Goal: Information Seeking & Learning: Check status

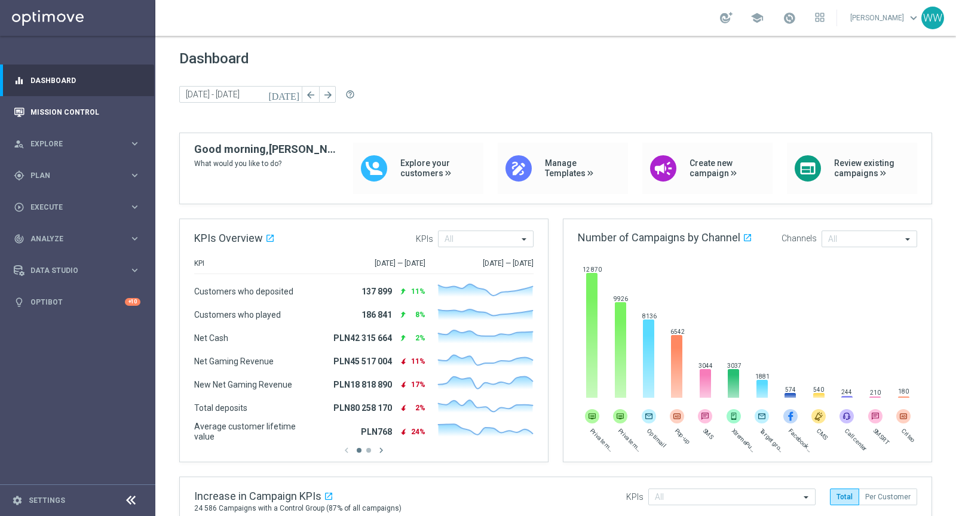
click at [29, 105] on div "Mission Control" at bounding box center [77, 112] width 127 height 32
click at [75, 115] on link "Mission Control" at bounding box center [85, 112] width 110 height 32
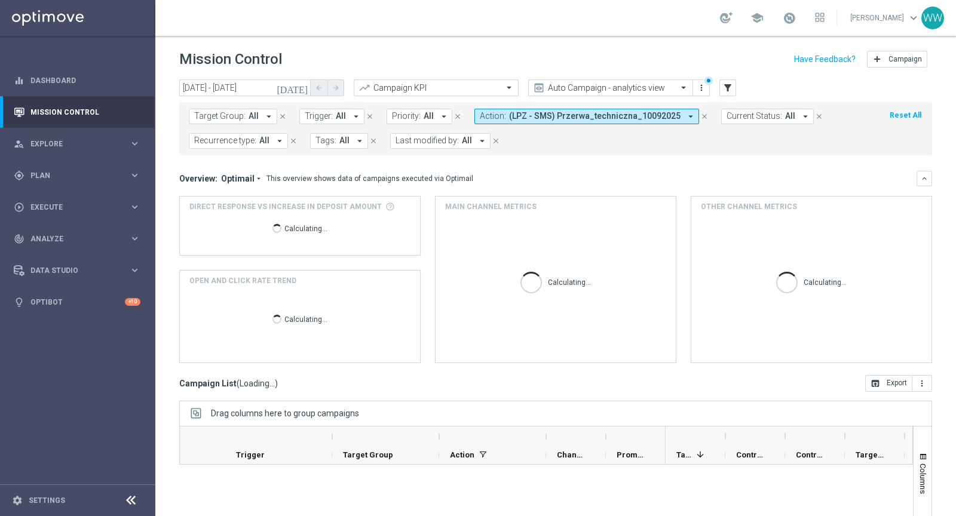
click at [303, 90] on icon "[DATE]" at bounding box center [293, 87] width 32 height 11
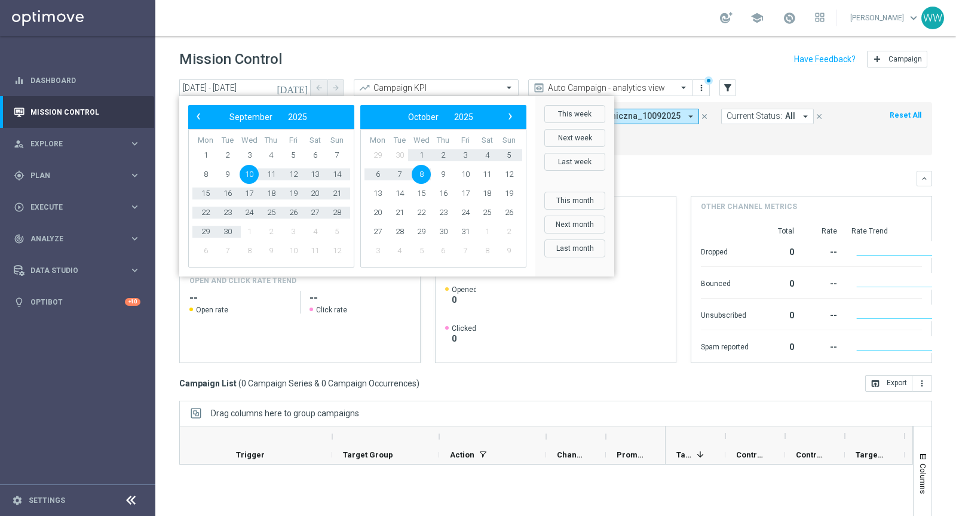
click at [532, 57] on div "Mission Control add Campaign" at bounding box center [555, 59] width 753 height 23
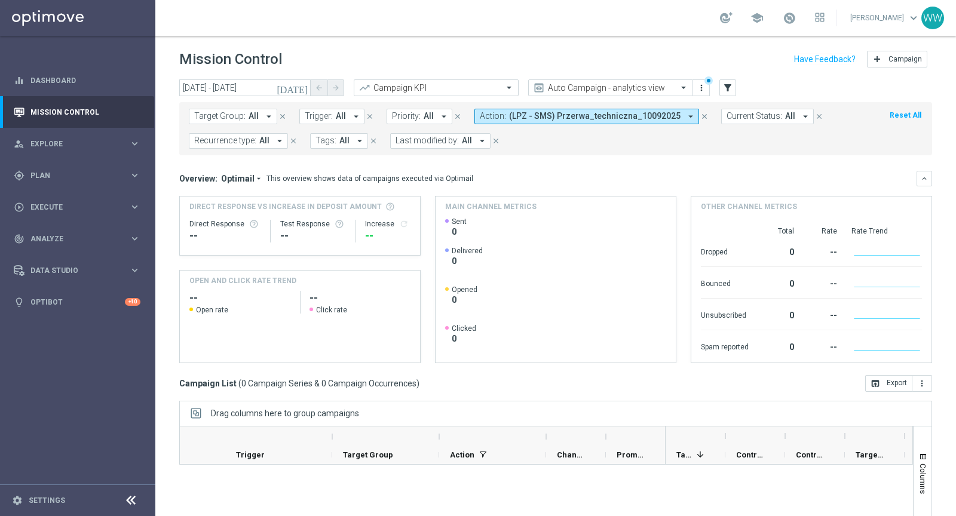
click at [583, 121] on button "Action: (LPZ - SMS) Przerwa_techniczna_10092025 arrow_drop_down" at bounding box center [586, 117] width 225 height 16
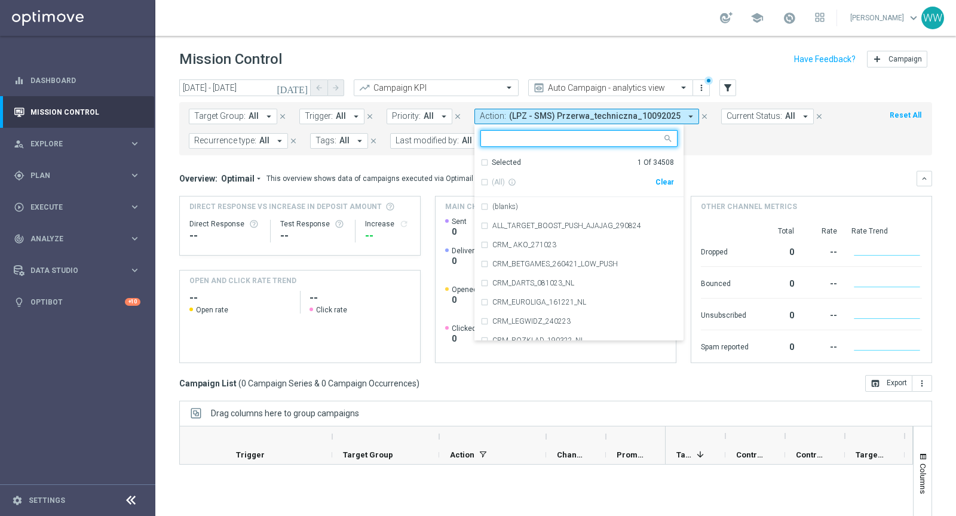
click at [0, 0] on div "Clear" at bounding box center [0, 0] width 0 height 0
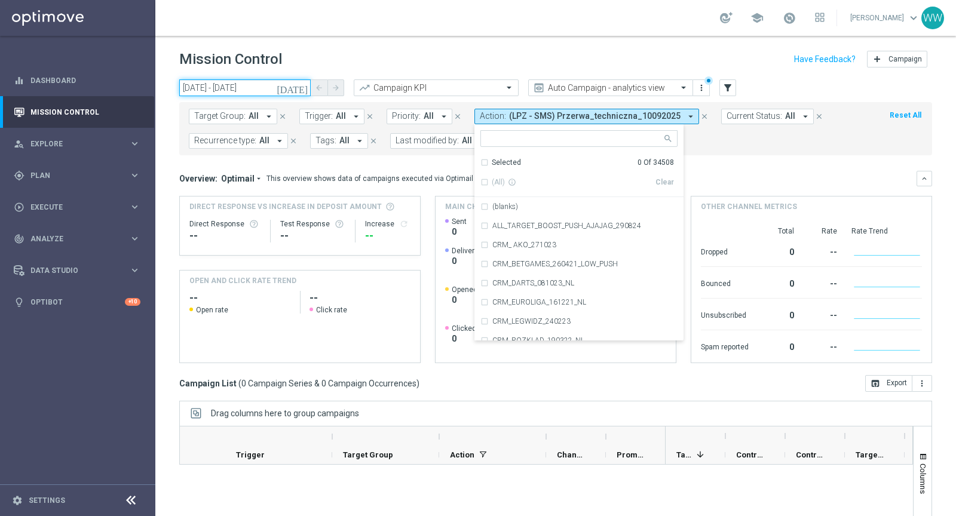
click at [240, 90] on input "[DATE] - [DATE]" at bounding box center [244, 87] width 131 height 17
click at [304, 87] on icon "[DATE]" at bounding box center [293, 87] width 32 height 11
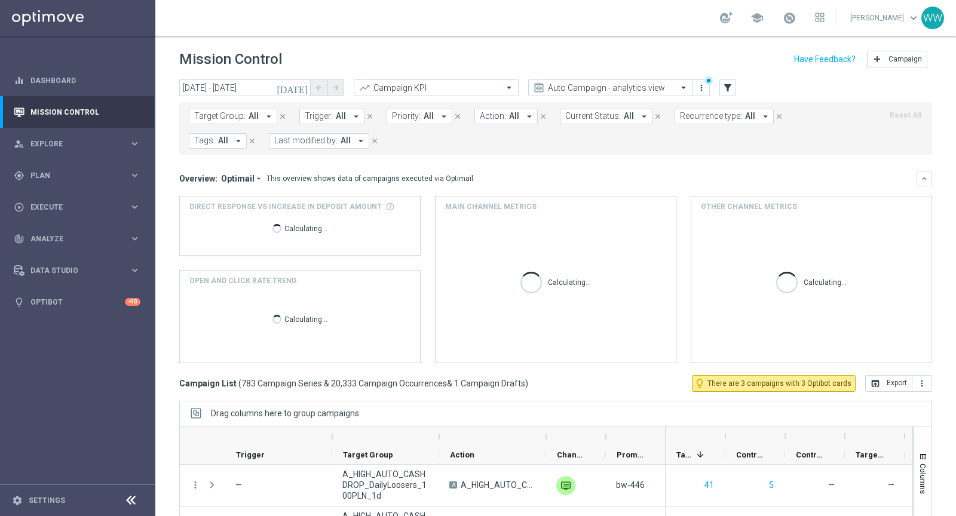
click at [305, 87] on icon "[DATE]" at bounding box center [293, 87] width 32 height 11
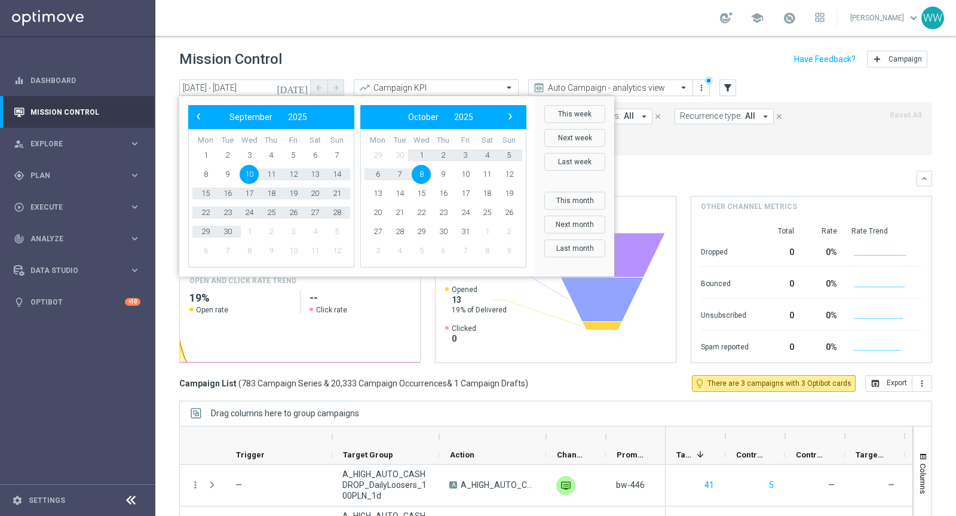
click at [724, 160] on mini-dashboard "Overview: Optimail arrow_drop_down This overview shows data of campaigns execut…" at bounding box center [555, 265] width 753 height 220
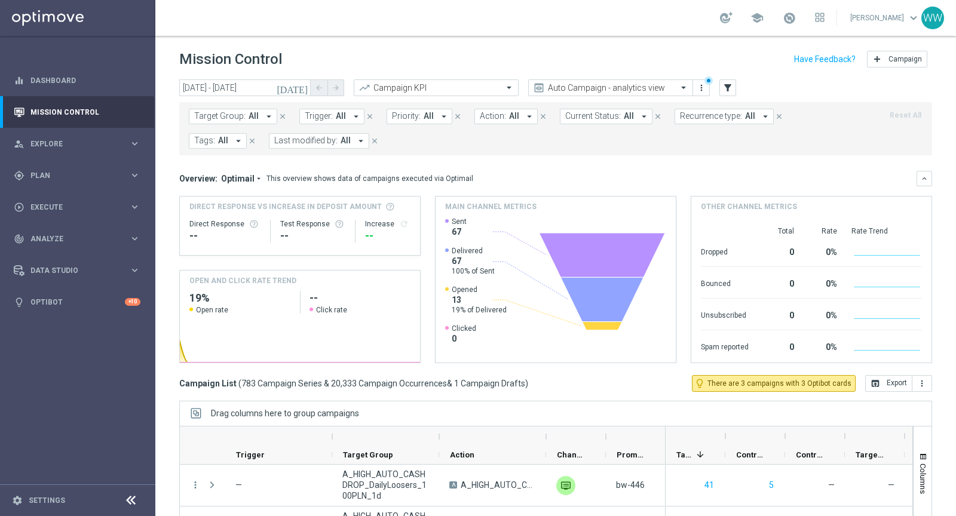
click at [310, 89] on button "[DATE]" at bounding box center [293, 88] width 36 height 18
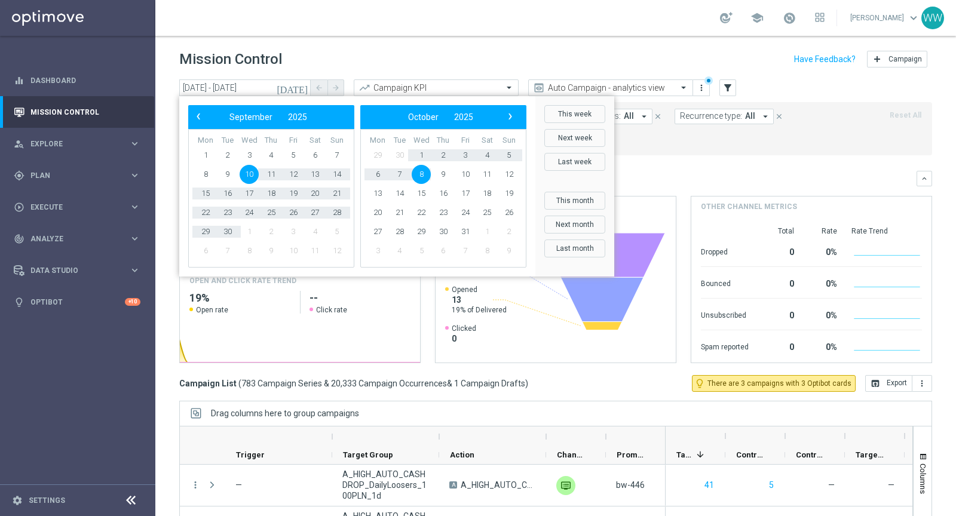
click at [250, 171] on span "10" at bounding box center [249, 174] width 19 height 19
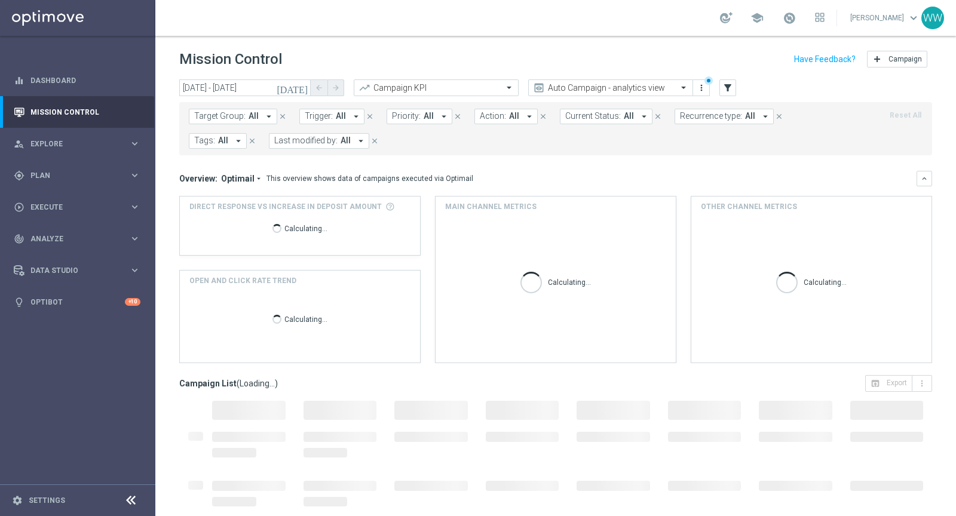
type input "[DATE] - [DATE]"
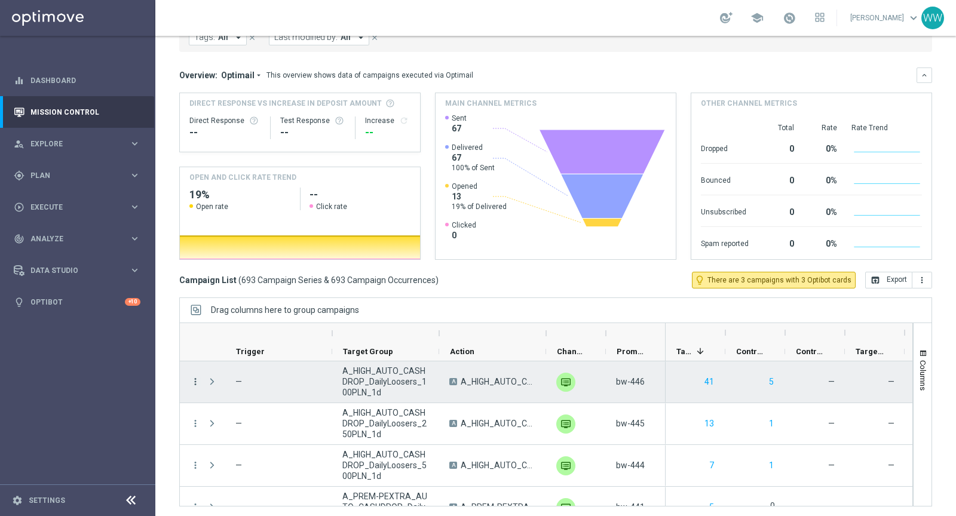
click at [190, 382] on icon "more_vert" at bounding box center [195, 381] width 11 height 11
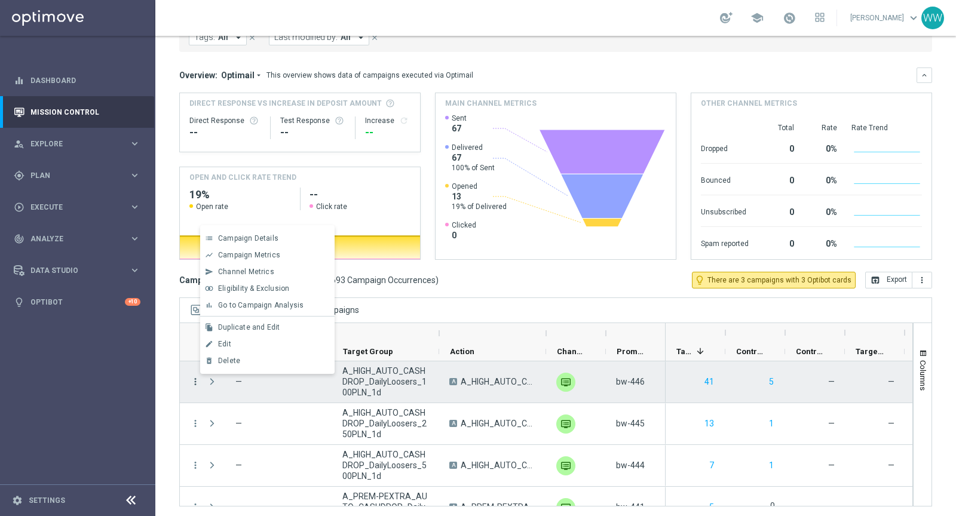
click at [194, 382] on icon "more_vert" at bounding box center [195, 381] width 11 height 11
click at [538, 303] on div "Drag columns here to group campaigns" at bounding box center [555, 310] width 753 height 25
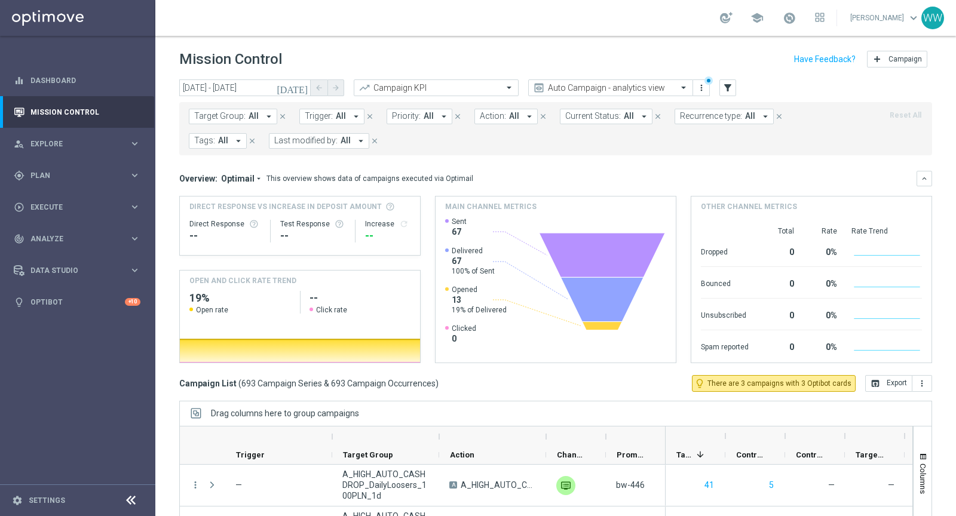
click at [684, 116] on span "Recurrence type:" at bounding box center [711, 116] width 62 height 10
click at [693, 213] on label "Recurring" at bounding box center [708, 216] width 30 height 7
click at [584, 164] on mini-dashboard "Overview: Optimail arrow_drop_down This overview shows data of campaigns execut…" at bounding box center [555, 265] width 753 height 220
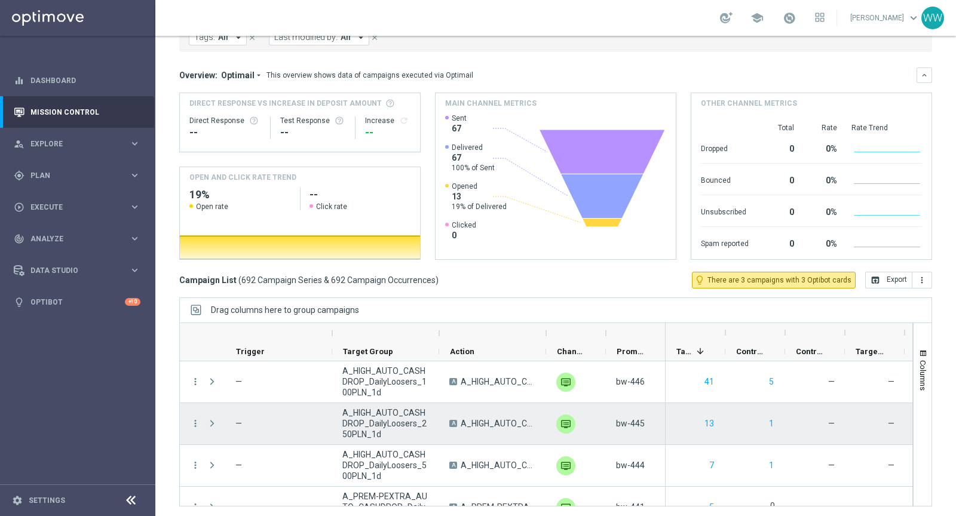
scroll to position [1, 0]
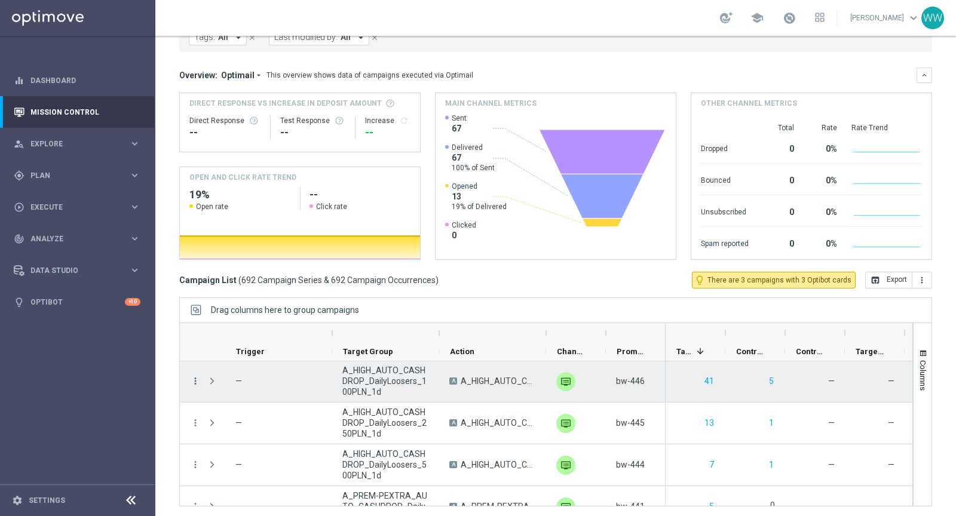
click at [195, 376] on icon "more_vert" at bounding box center [195, 381] width 11 height 11
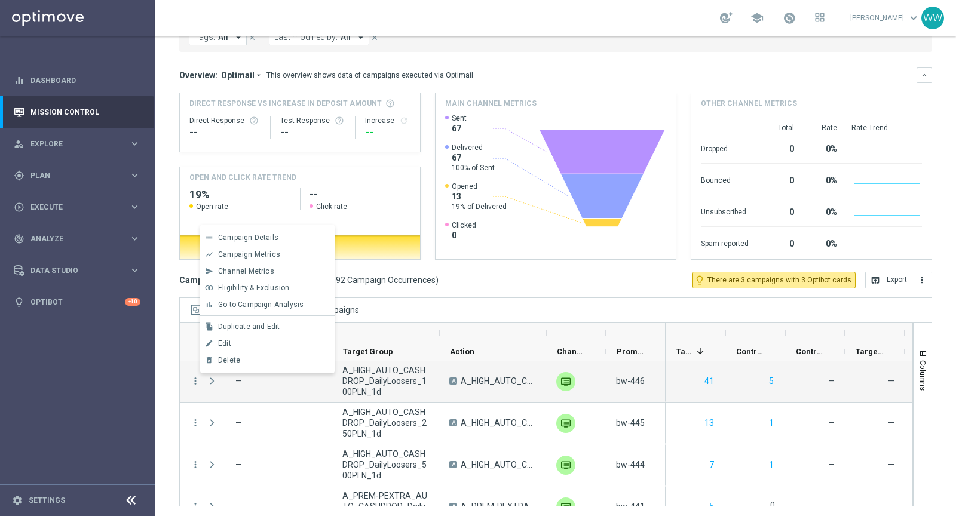
click at [461, 330] on div at bounding box center [492, 333] width 85 height 19
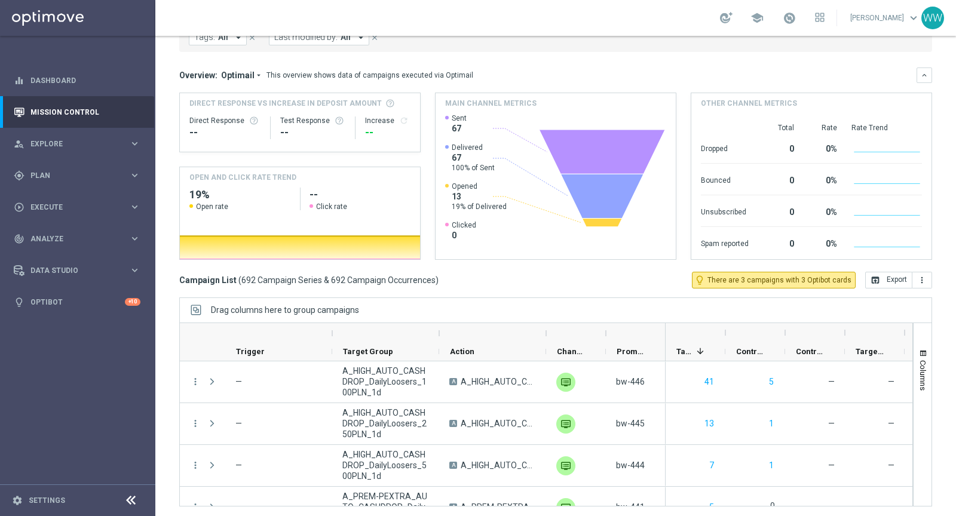
scroll to position [0, 0]
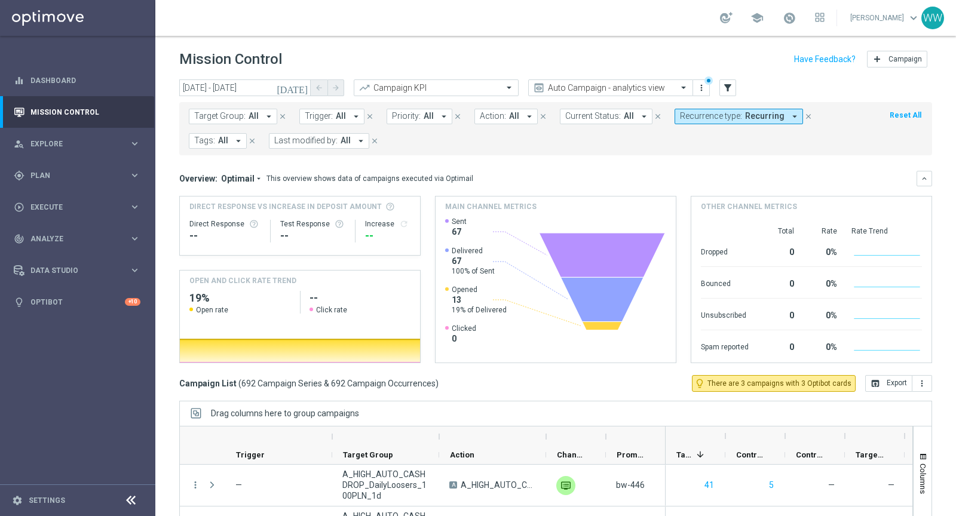
click at [680, 115] on span "Recurrence type:" at bounding box center [711, 116] width 62 height 10
click at [608, 151] on div "Target Group: All arrow_drop_down close Trigger: All arrow_drop_down close Prio…" at bounding box center [555, 128] width 753 height 53
click at [200, 144] on span "Tags:" at bounding box center [204, 141] width 21 height 10
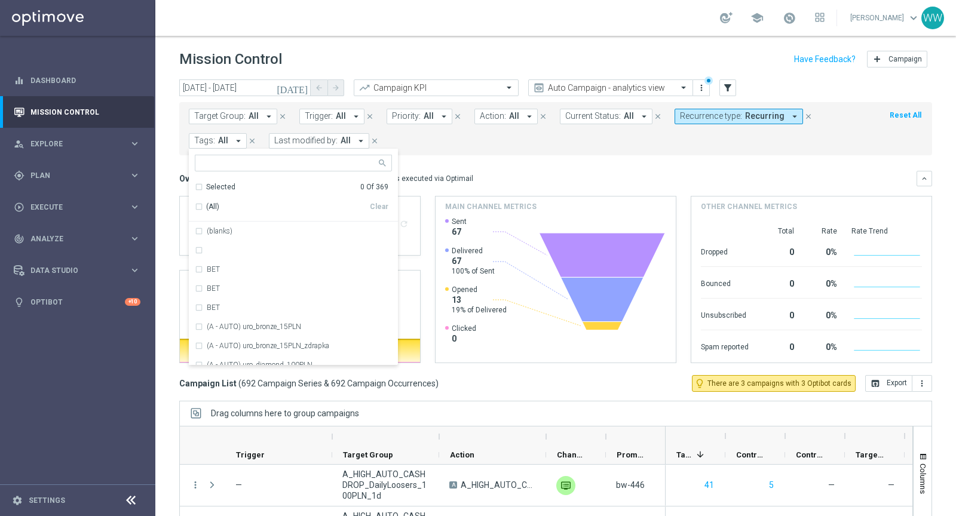
click at [241, 112] on span "Target Group:" at bounding box center [219, 116] width 51 height 10
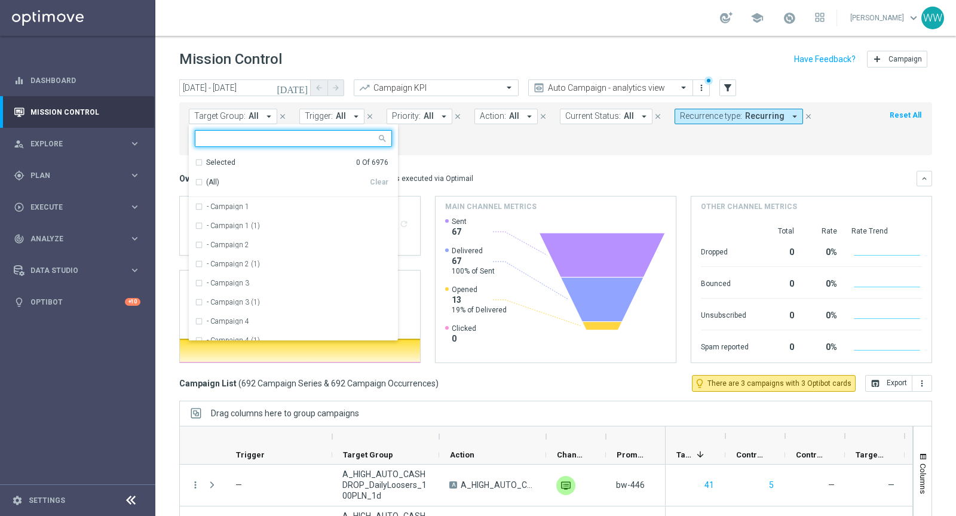
click at [531, 165] on mini-dashboard "Overview: Optimail arrow_drop_down This overview shows data of campaigns execut…" at bounding box center [555, 265] width 753 height 220
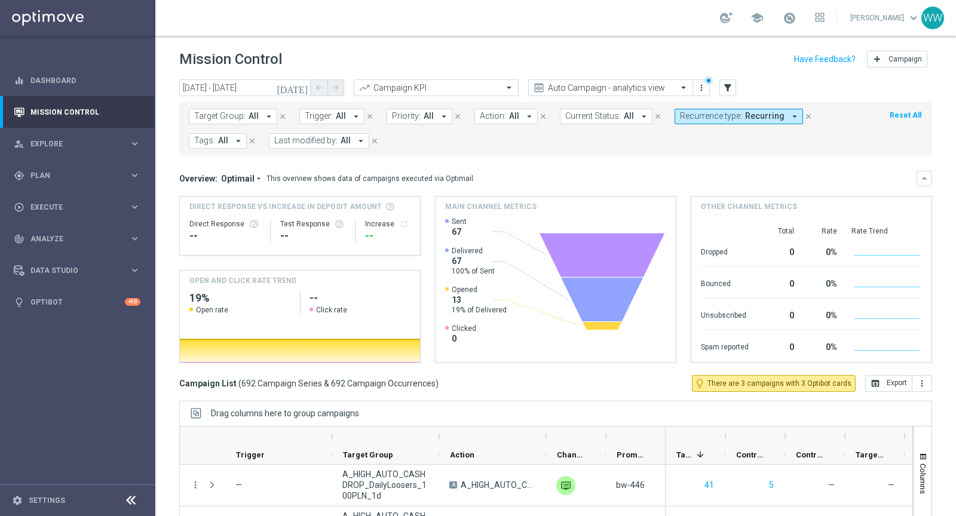
click at [509, 111] on span "All" at bounding box center [514, 116] width 10 height 10
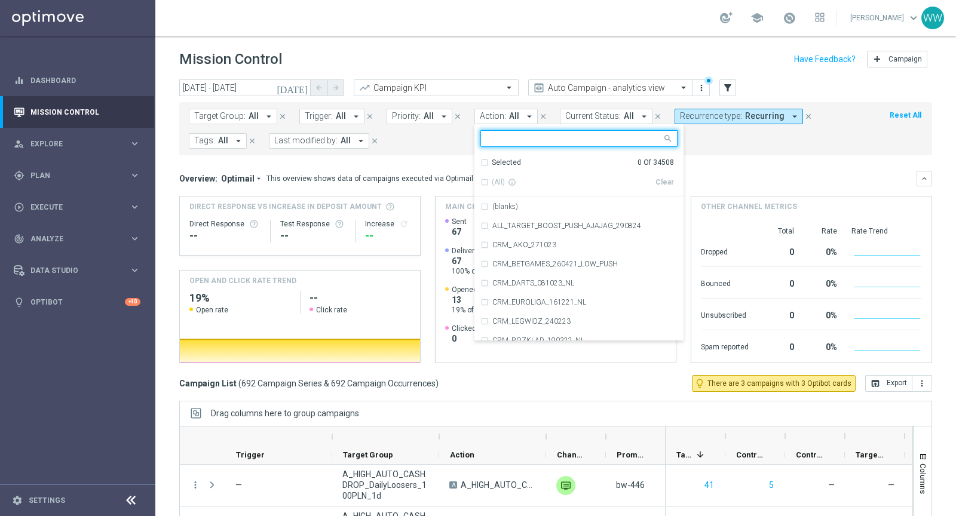
click at [599, 125] on div "Selected 0 Of 34508 (All) info_outline Clear (blanks) ALL_TARGET_BOOST_PUSH_AJA…" at bounding box center [578, 232] width 209 height 217
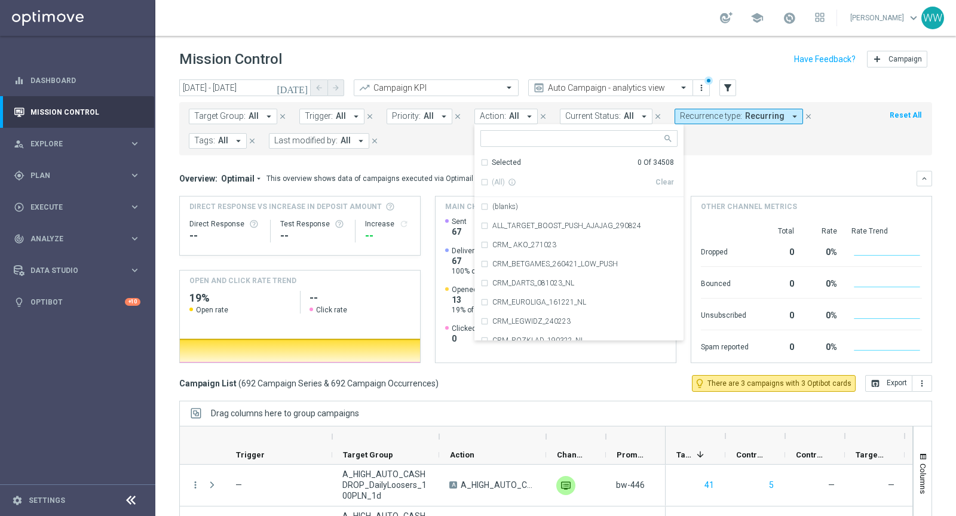
click at [597, 117] on span "Current Status:" at bounding box center [593, 116] width 56 height 10
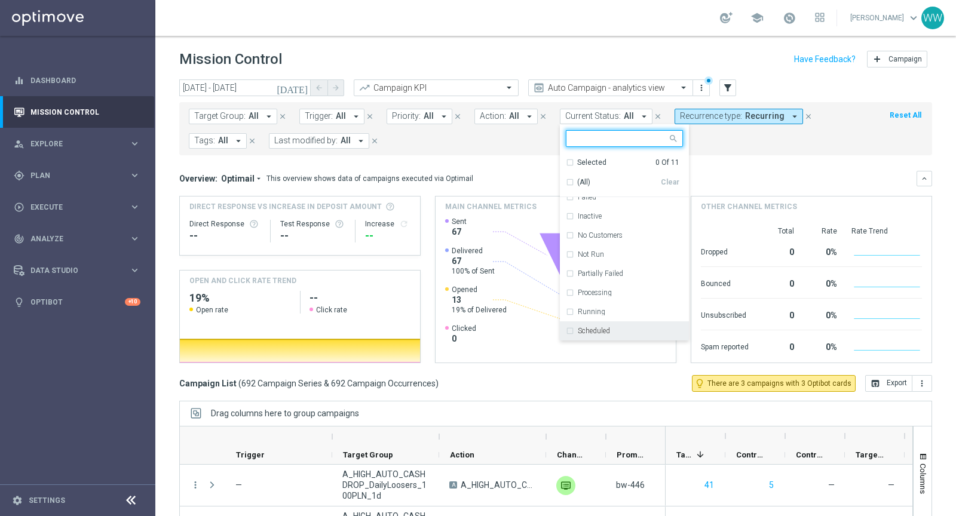
scroll to position [10, 0]
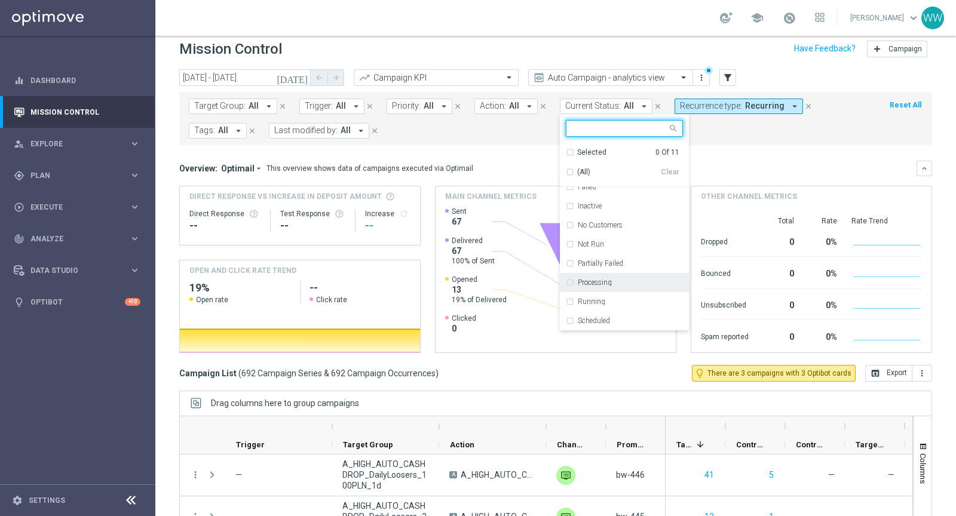
click at [578, 285] on div "Processing" at bounding box center [624, 282] width 117 height 19
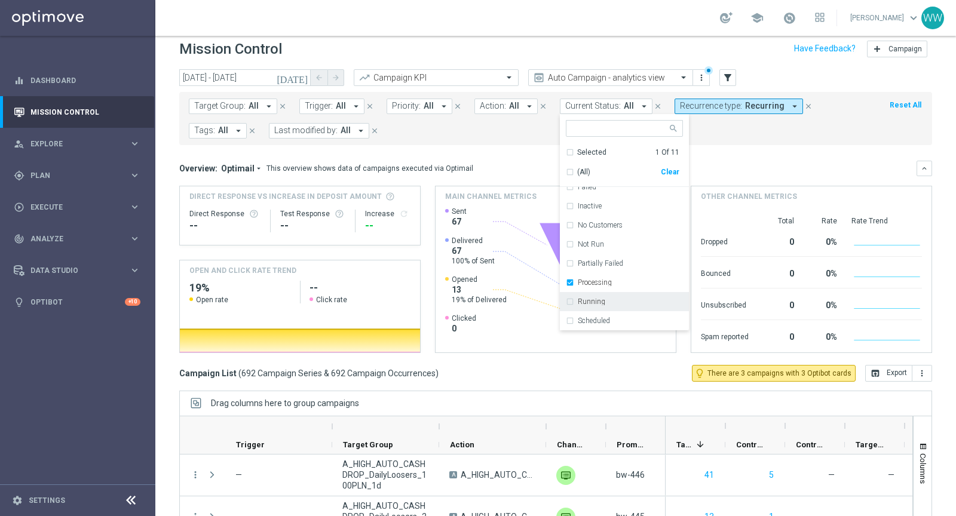
click at [578, 298] on label "Running" at bounding box center [591, 301] width 27 height 7
click at [578, 317] on label "Scheduled" at bounding box center [594, 320] width 32 height 7
click at [577, 287] on div "Processing" at bounding box center [624, 282] width 117 height 19
click at [578, 376] on div "Campaign List ( 692 Campaign Series & 692 Campaign Occurrences ) lightbulb_outl…" at bounding box center [555, 373] width 753 height 17
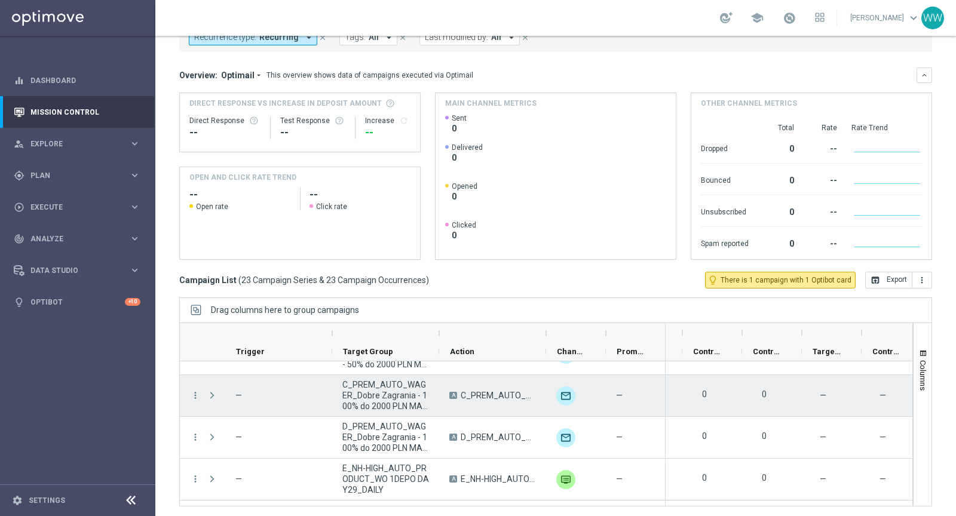
scroll to position [0, 0]
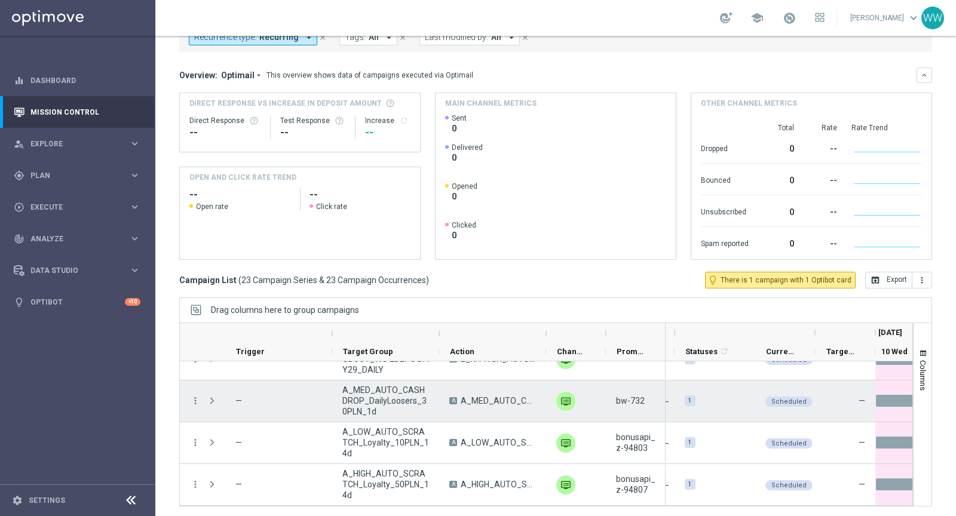
click at [901, 387] on div at bounding box center [894, 401] width 38 height 41
click at [884, 398] on div at bounding box center [894, 401] width 37 height 12
click at [196, 398] on icon "more_vert" at bounding box center [195, 401] width 11 height 11
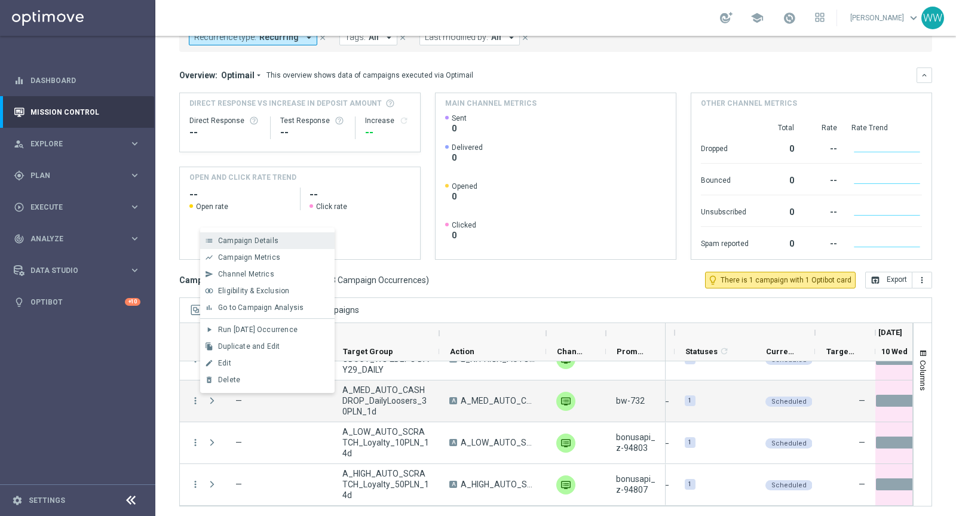
click at [248, 247] on div "list Campaign Details" at bounding box center [267, 240] width 134 height 17
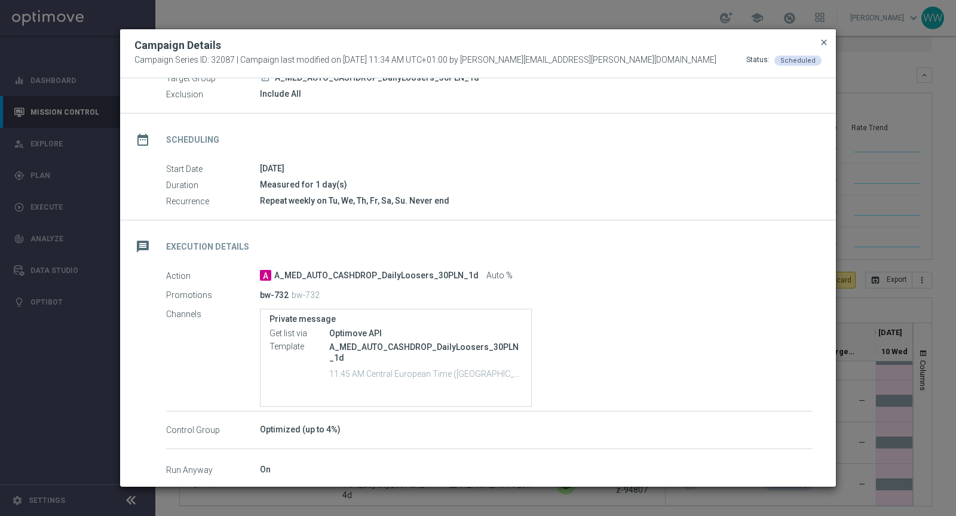
click at [824, 41] on span "close" at bounding box center [824, 43] width 10 height 10
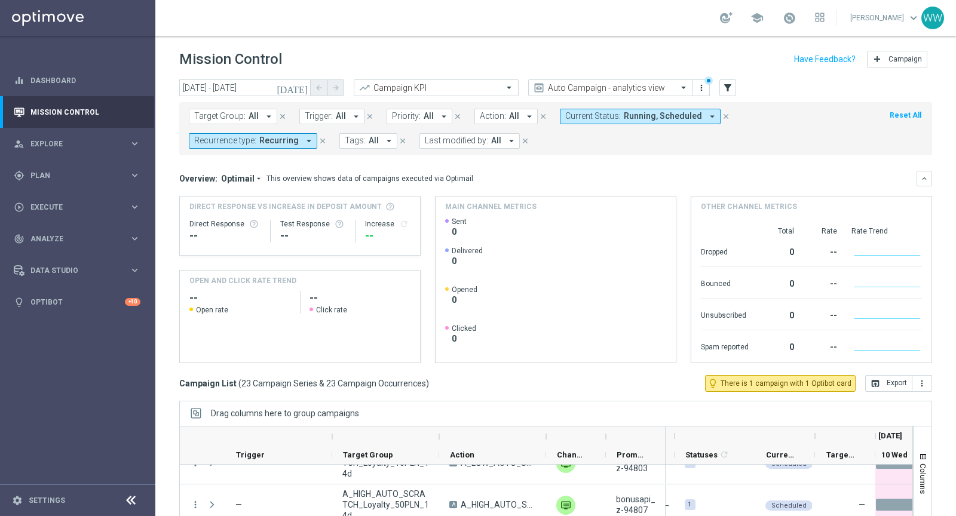
click at [593, 50] on div "Mission Control add Campaign" at bounding box center [555, 59] width 753 height 23
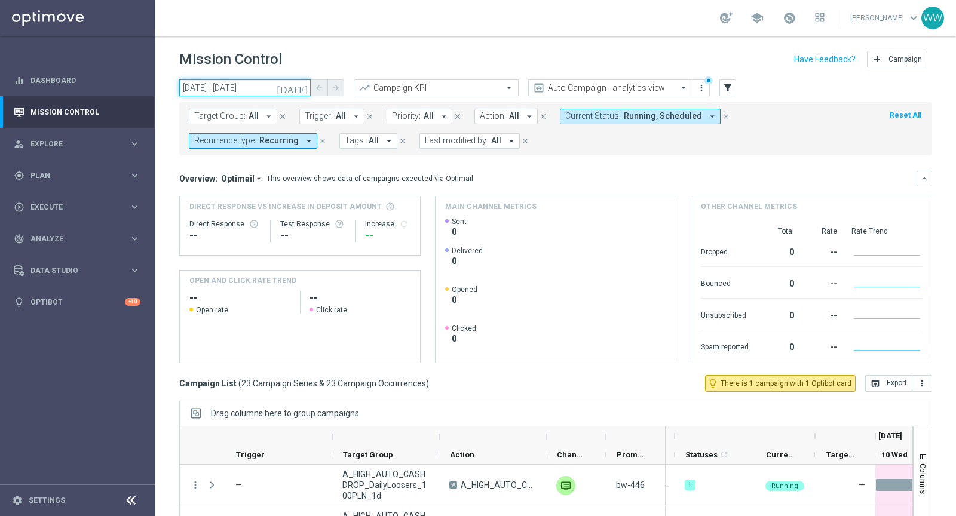
click at [278, 90] on input "[DATE] - [DATE]" at bounding box center [244, 87] width 131 height 17
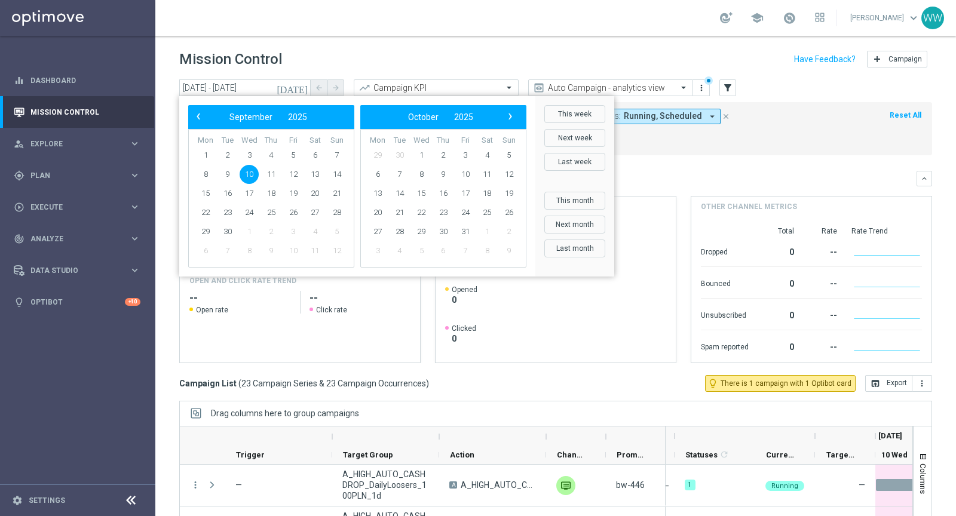
click at [258, 170] on span "10" at bounding box center [249, 174] width 19 height 19
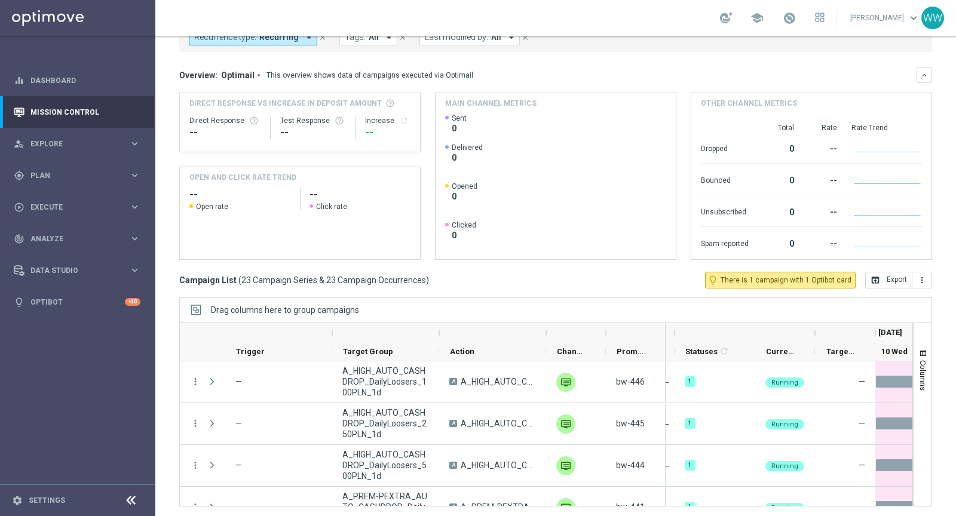
scroll to position [4, 0]
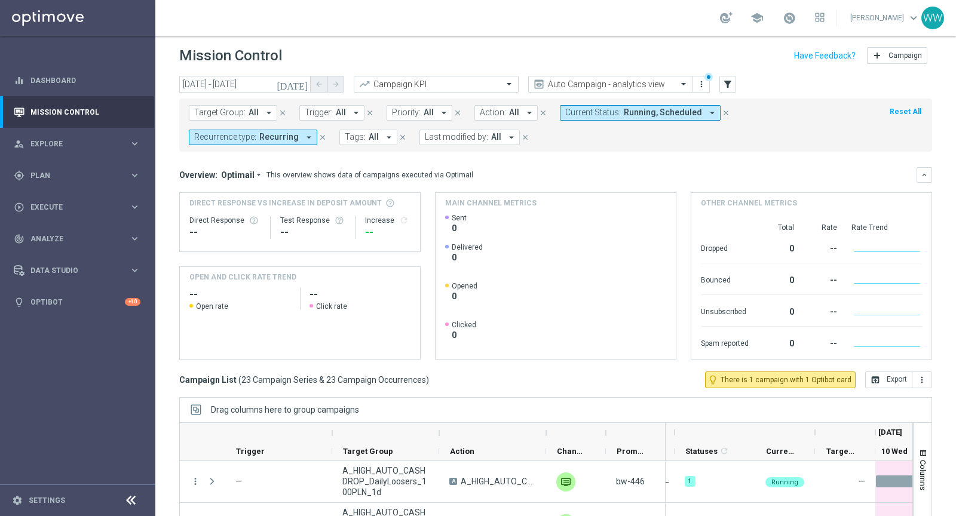
click at [630, 110] on span "Running, Scheduled" at bounding box center [663, 113] width 78 height 10
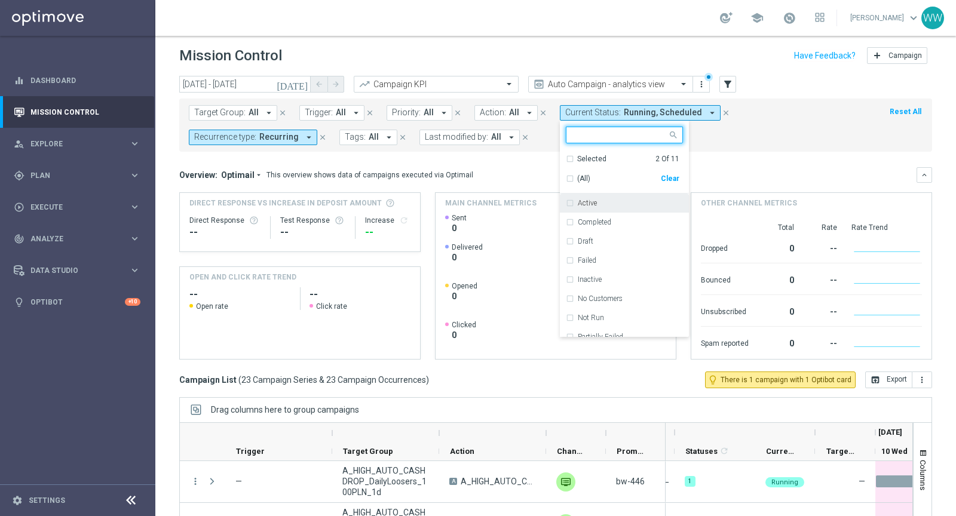
click at [566, 186] on div "(All) Clear" at bounding box center [623, 176] width 114 height 24
click at [566, 180] on div "(All)" at bounding box center [613, 179] width 95 height 10
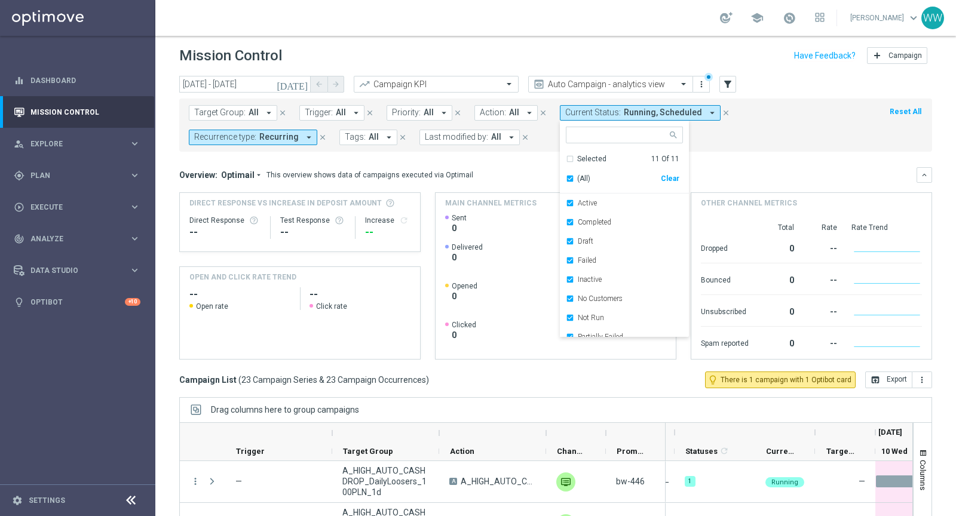
click at [517, 158] on mini-dashboard "Overview: Optimail arrow_drop_down This overview shows data of campaigns execut…" at bounding box center [555, 262] width 753 height 220
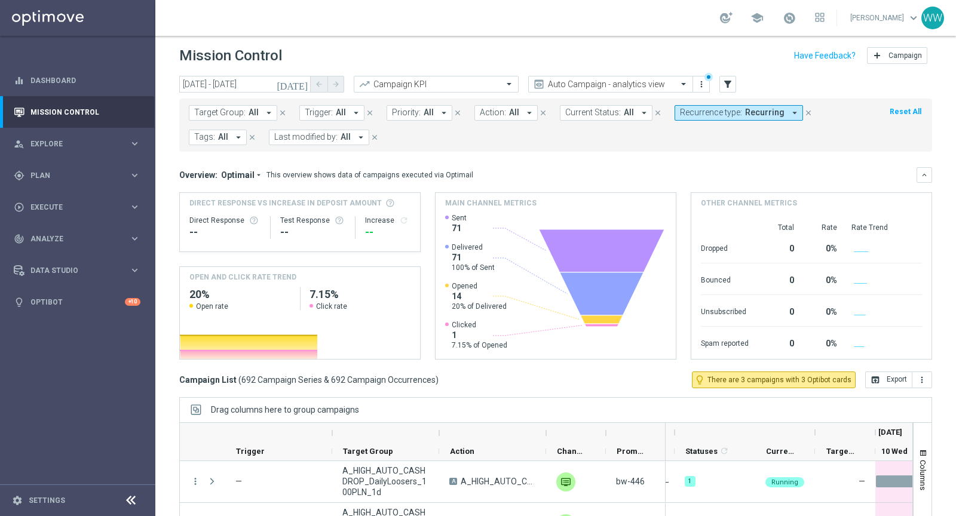
click at [397, 112] on span "Priority:" at bounding box center [406, 113] width 29 height 10
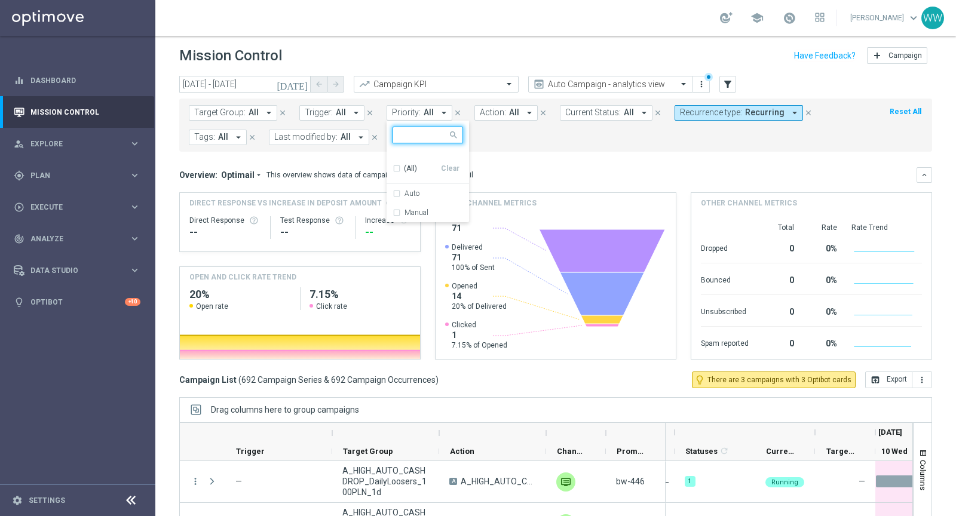
click at [486, 115] on span "Action:" at bounding box center [493, 113] width 26 height 10
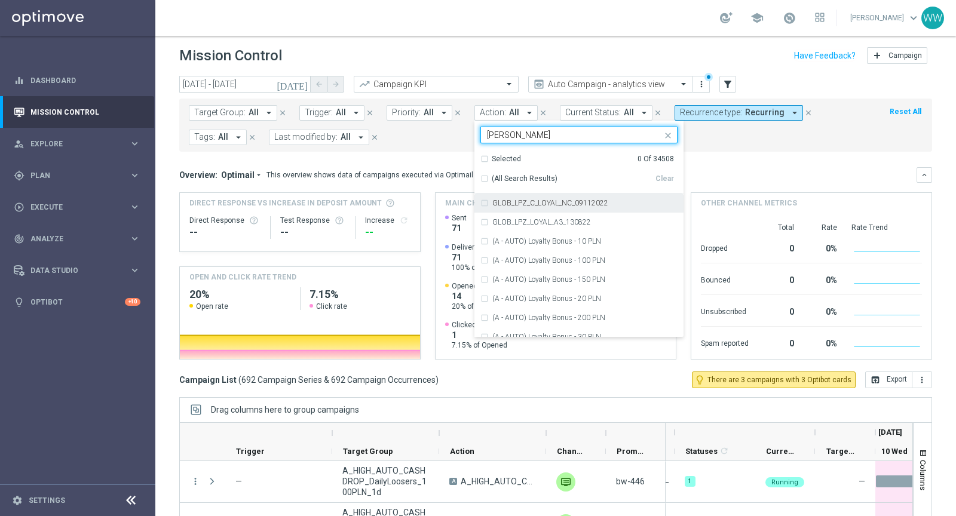
click at [486, 171] on div "(All Search Results) Clear" at bounding box center [577, 176] width 194 height 24
click at [483, 174] on div "(All Search Results)" at bounding box center [567, 179] width 175 height 10
type input "[PERSON_NAME]"
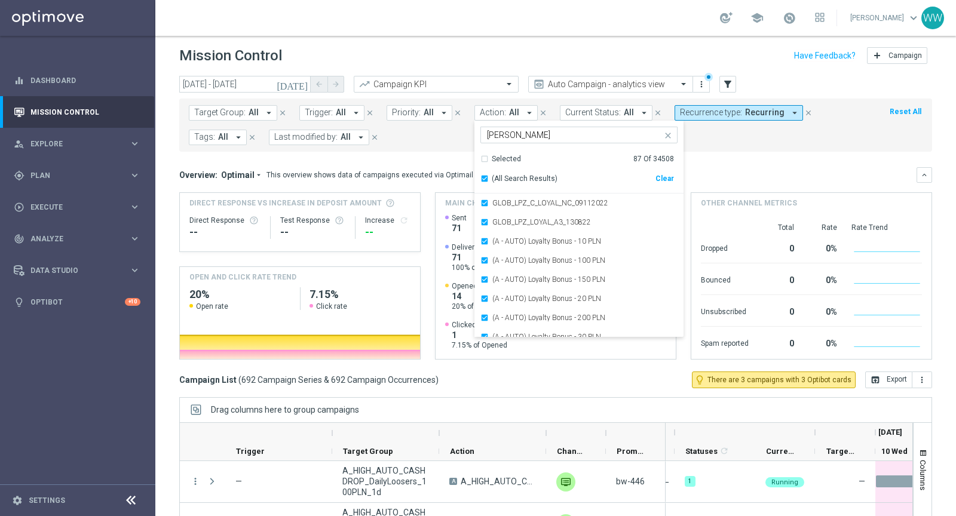
drag, startPoint x: 443, startPoint y: 149, endPoint x: 479, endPoint y: 200, distance: 63.0
click at [442, 149] on div "Target Group: All arrow_drop_down close Trigger: All arrow_drop_down close Prio…" at bounding box center [555, 125] width 753 height 53
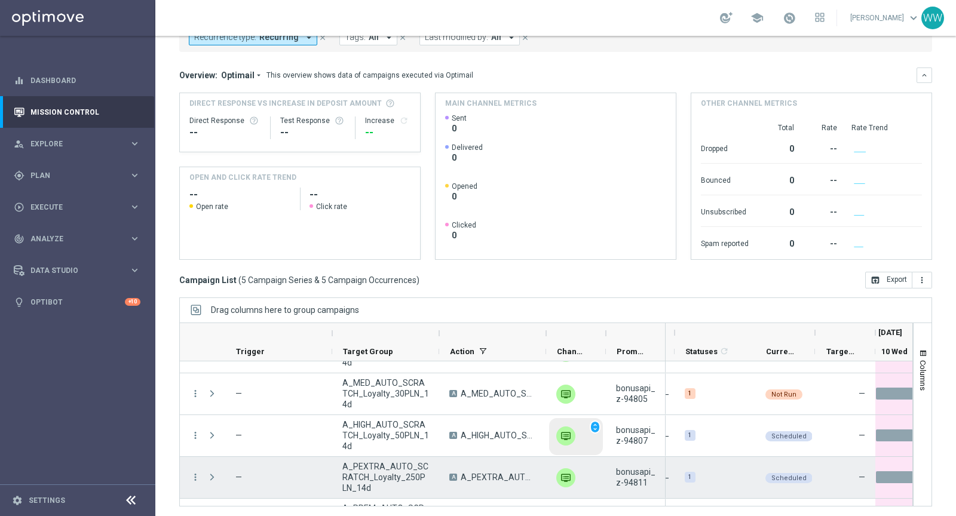
scroll to position [0, 0]
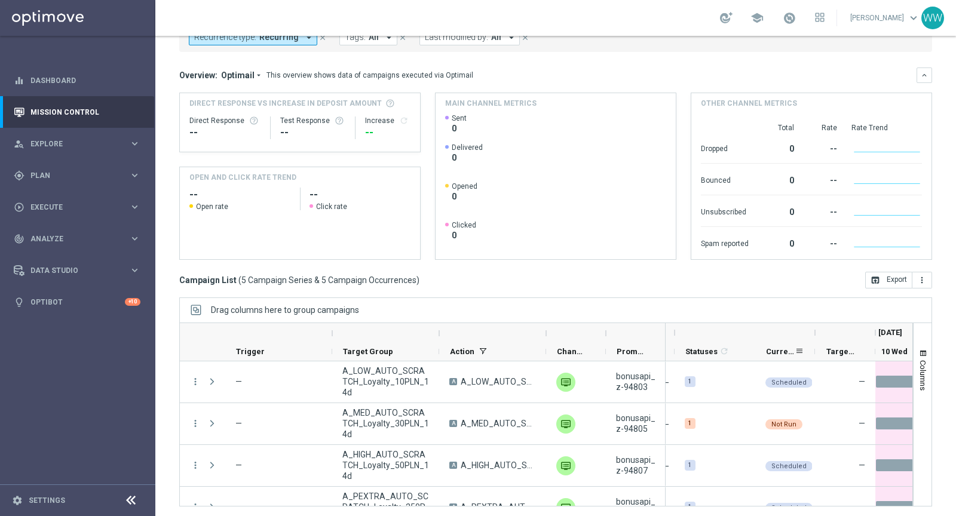
click at [779, 348] on span "Current Status" at bounding box center [780, 351] width 29 height 9
click at [779, 348] on span "Current Status" at bounding box center [774, 351] width 16 height 9
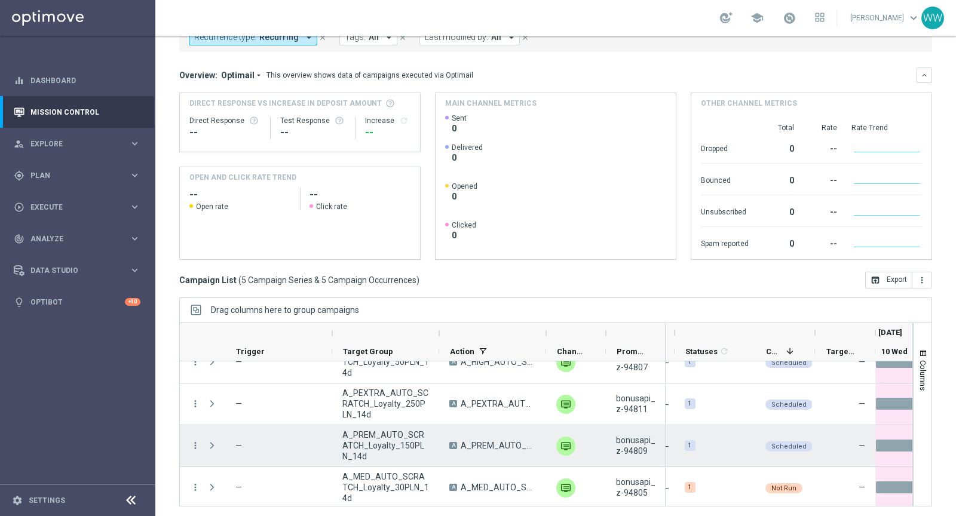
scroll to position [64, 0]
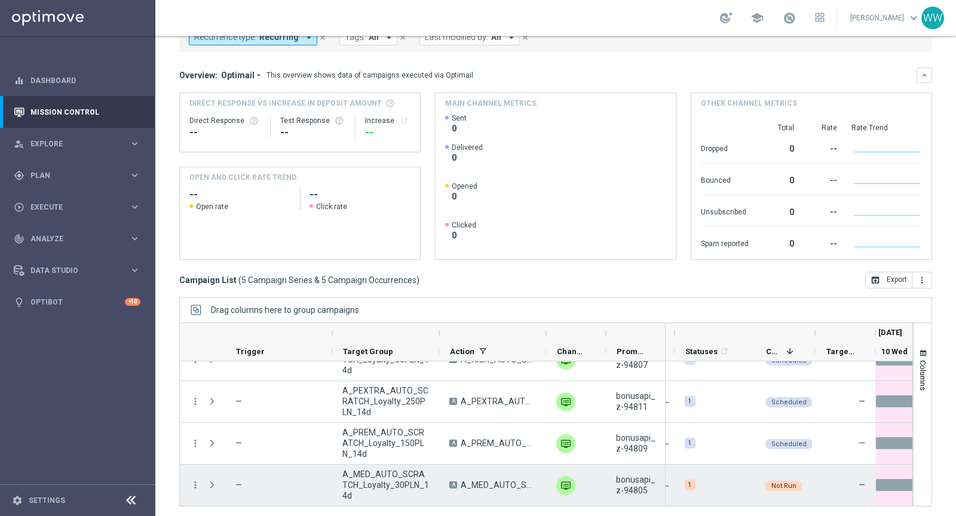
click at [413, 476] on span "A_MED_AUTO_SCRATCH_Loyalty_30PLN_14d" at bounding box center [385, 485] width 87 height 32
click at [413, 474] on span "A_MED_AUTO_SCRATCH_Loyalty_30PLN_14d" at bounding box center [385, 485] width 87 height 32
click at [485, 480] on span "A_MED_AUTO_SCRATCH_Loyalty_30PLN_14d" at bounding box center [498, 485] width 75 height 11
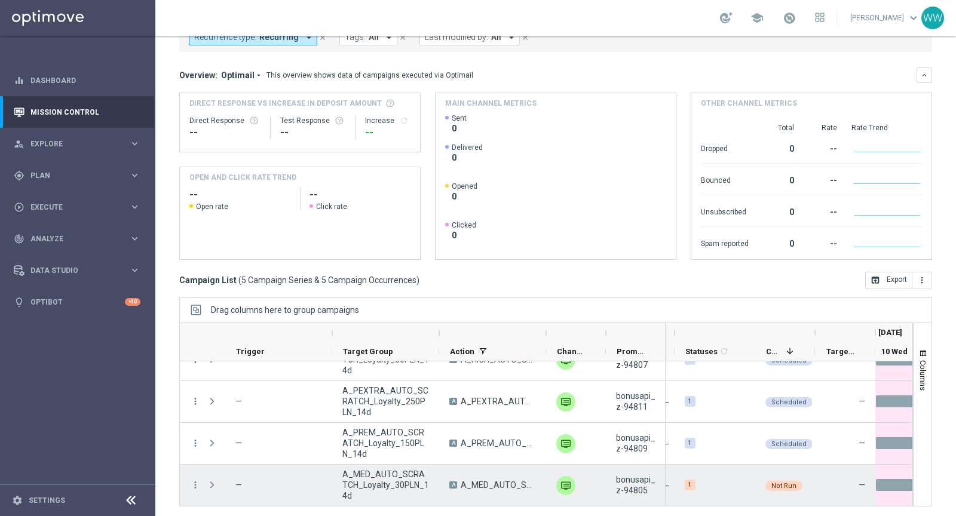
click at [485, 480] on span "A_MED_AUTO_SCRATCH_Loyalty_30PLN_14d" at bounding box center [498, 485] width 75 height 11
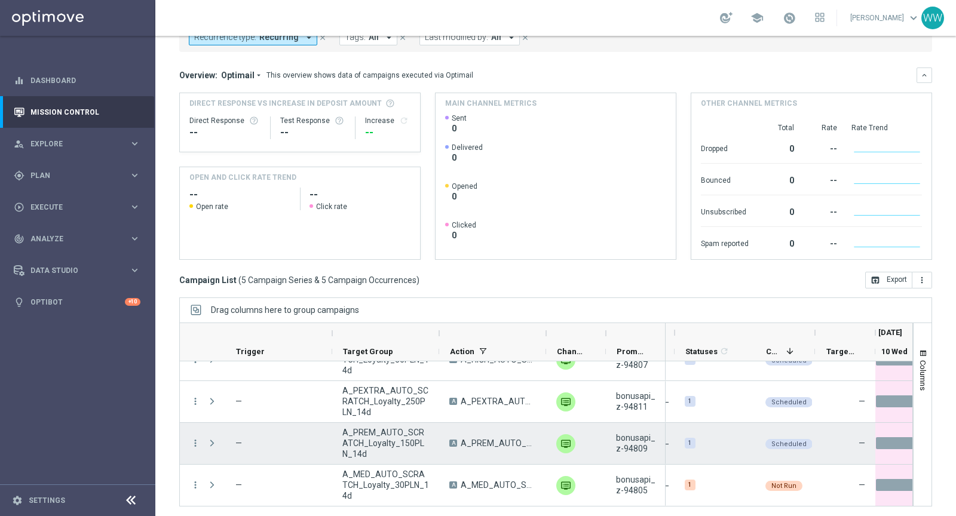
click at [475, 423] on div "A A_PREM_AUTO_SCRATCH_Loyalty_150PLN_14d" at bounding box center [492, 443] width 107 height 41
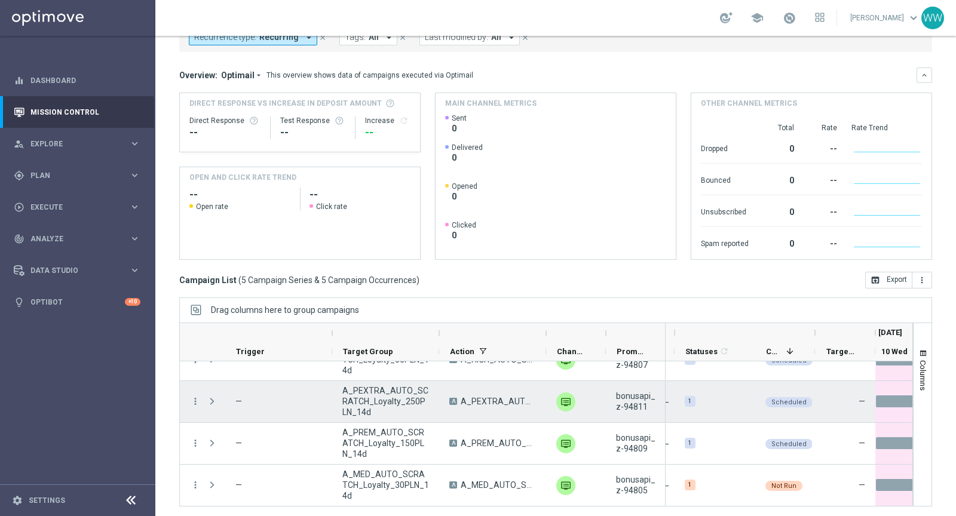
scroll to position [0, 0]
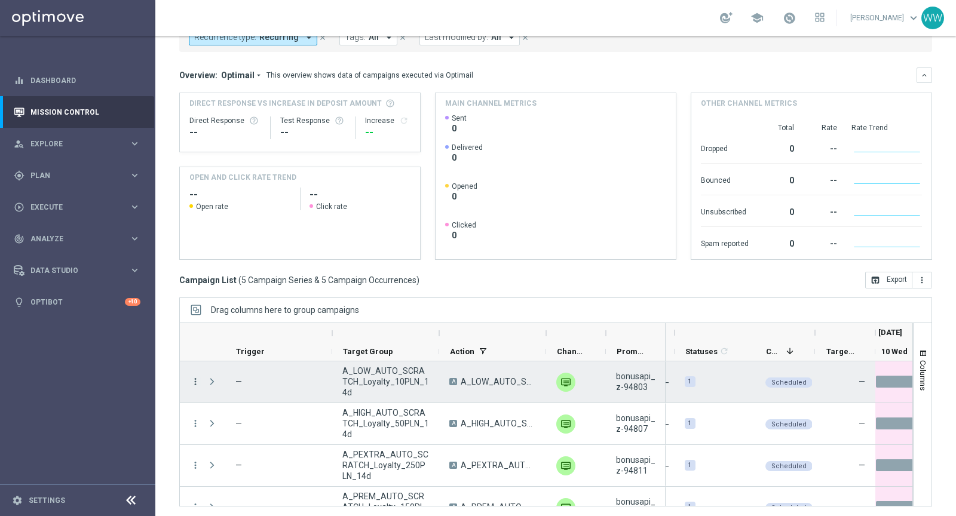
click at [194, 379] on icon "more_vert" at bounding box center [195, 381] width 11 height 11
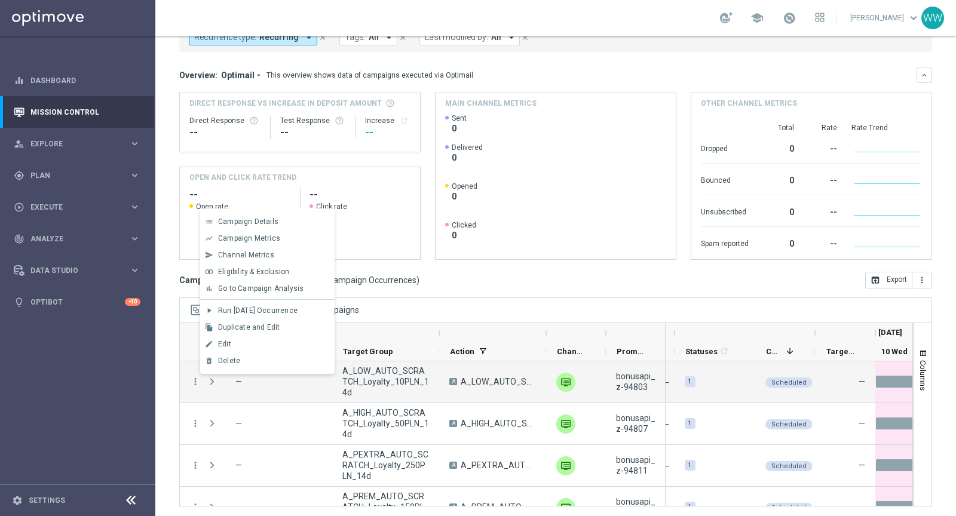
click at [566, 316] on div "Drag columns here to group campaigns" at bounding box center [555, 310] width 753 height 25
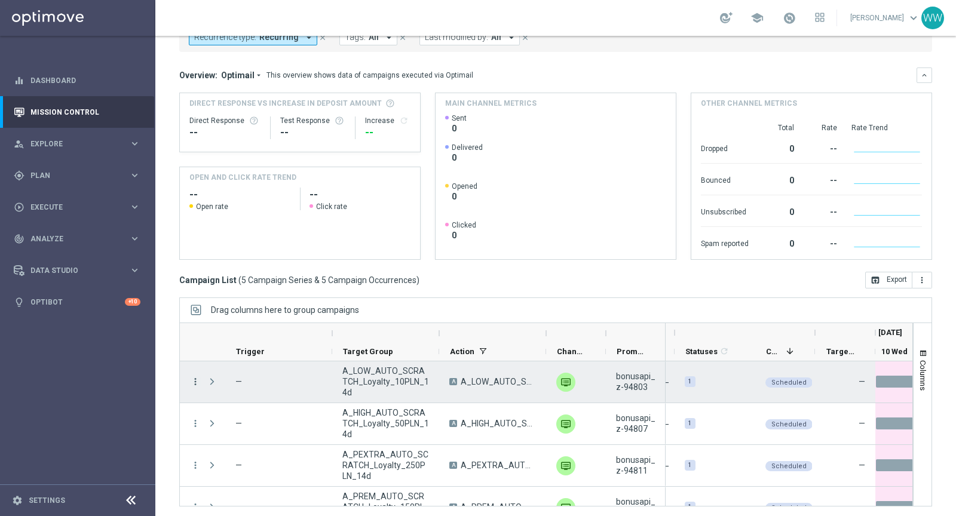
click at [193, 378] on icon "more_vert" at bounding box center [195, 381] width 11 height 11
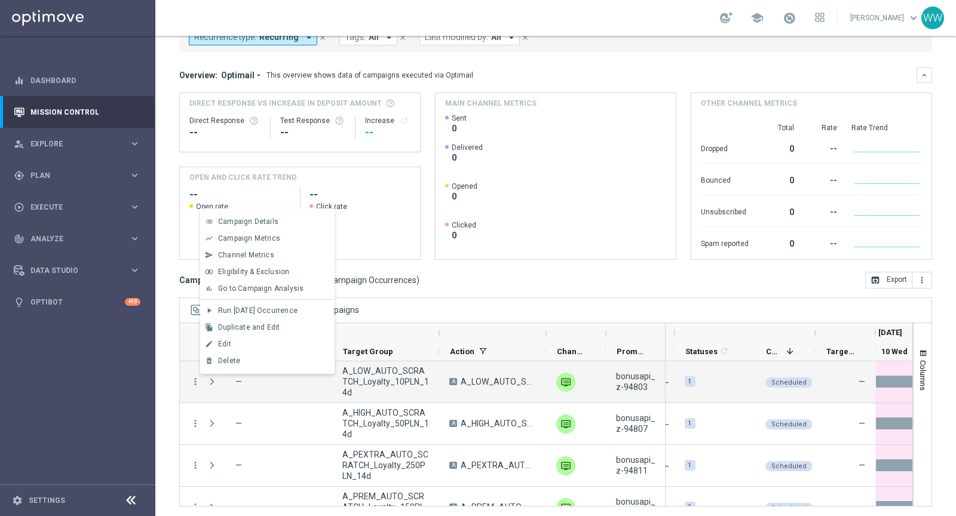
click at [544, 252] on rect at bounding box center [556, 187] width 222 height 146
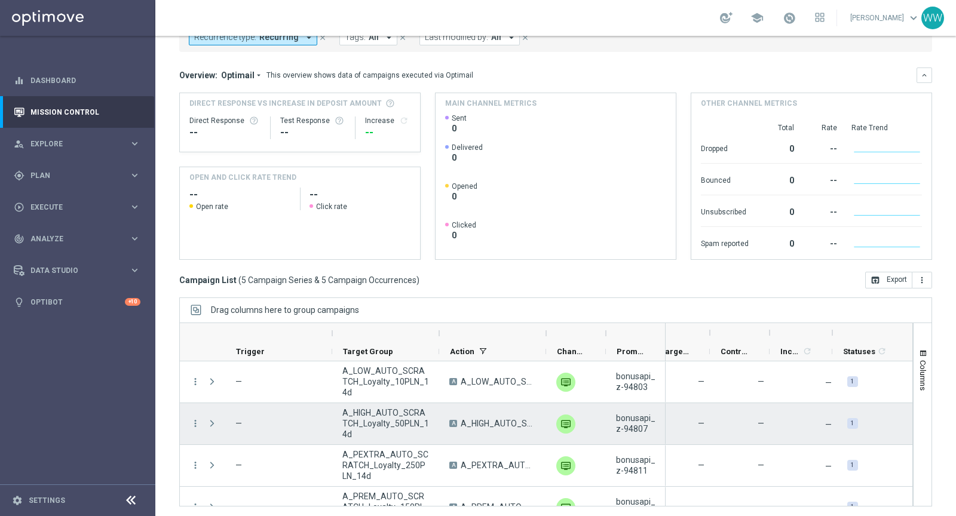
scroll to position [0, 189]
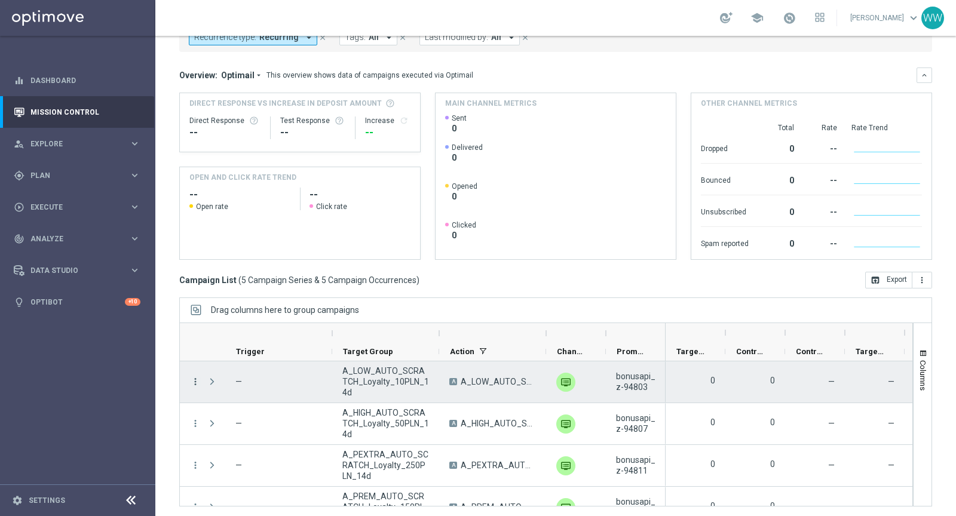
click at [195, 379] on icon "more_vert" at bounding box center [195, 381] width 11 height 11
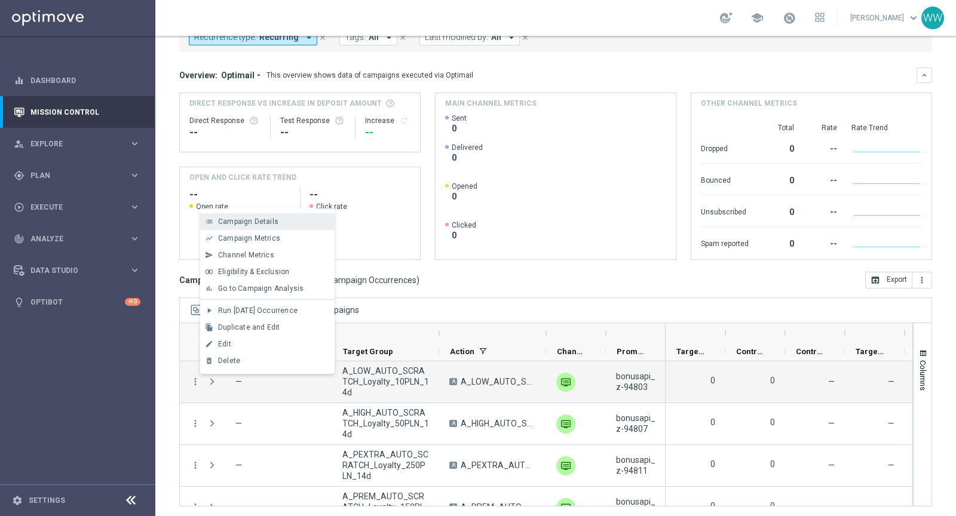
click at [242, 225] on span "Campaign Details" at bounding box center [248, 222] width 60 height 8
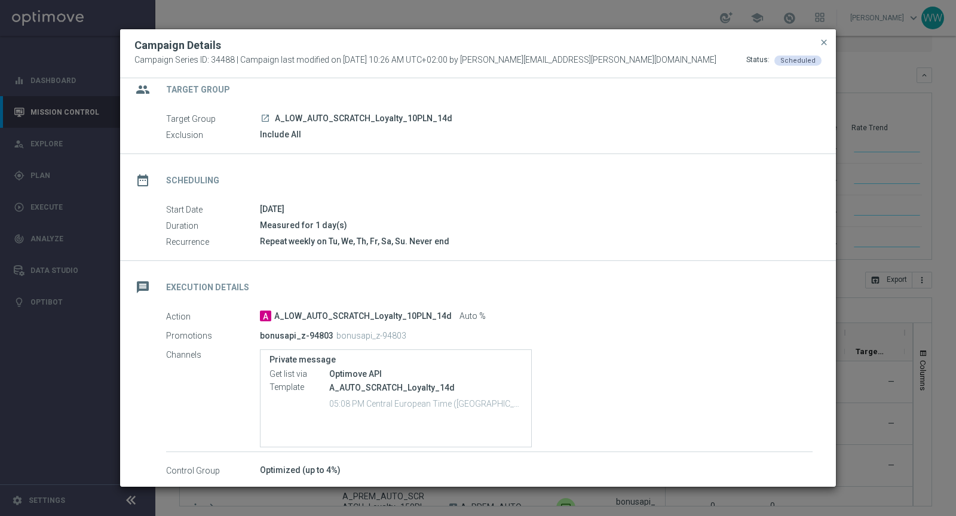
click at [267, 112] on div "launch A_LOW_AUTO_SCRATCH_Loyalty_10PLN_14d" at bounding box center [536, 118] width 553 height 12
click at [267, 114] on icon "launch" at bounding box center [266, 119] width 10 height 10
click at [826, 40] on span "close" at bounding box center [824, 43] width 10 height 10
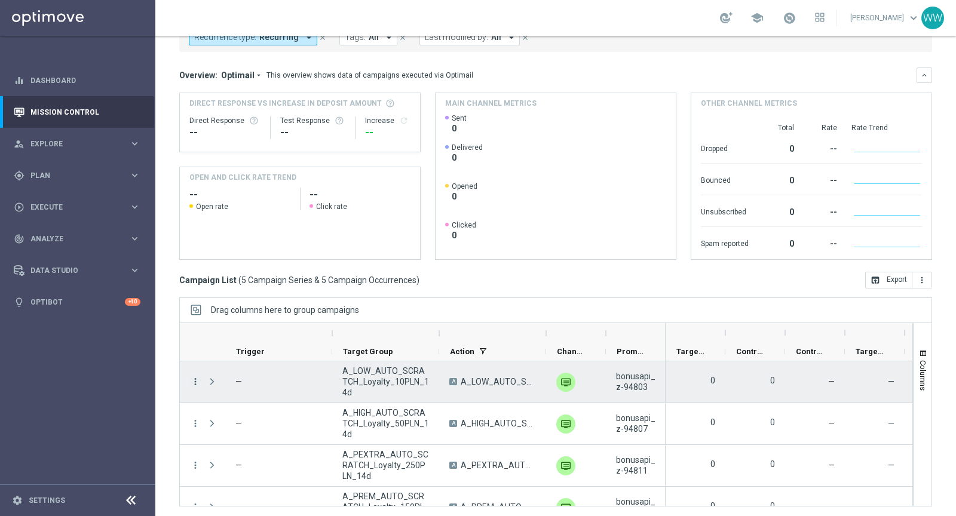
click at [194, 380] on icon "more_vert" at bounding box center [195, 381] width 11 height 11
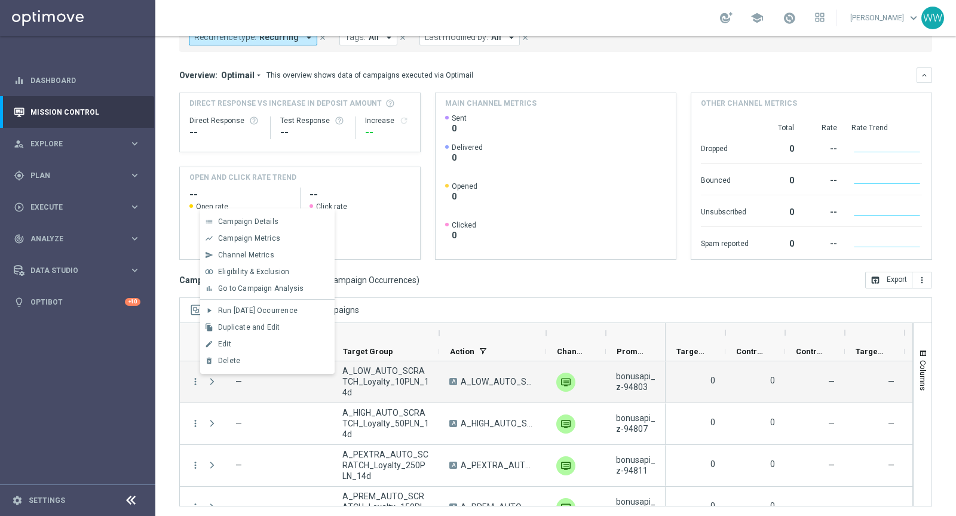
click at [483, 328] on div at bounding box center [492, 333] width 85 height 19
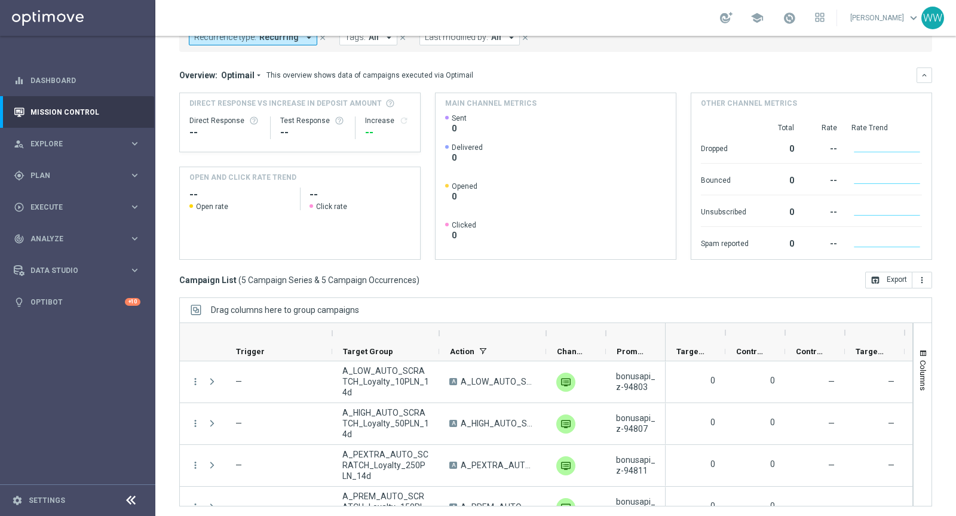
scroll to position [0, 0]
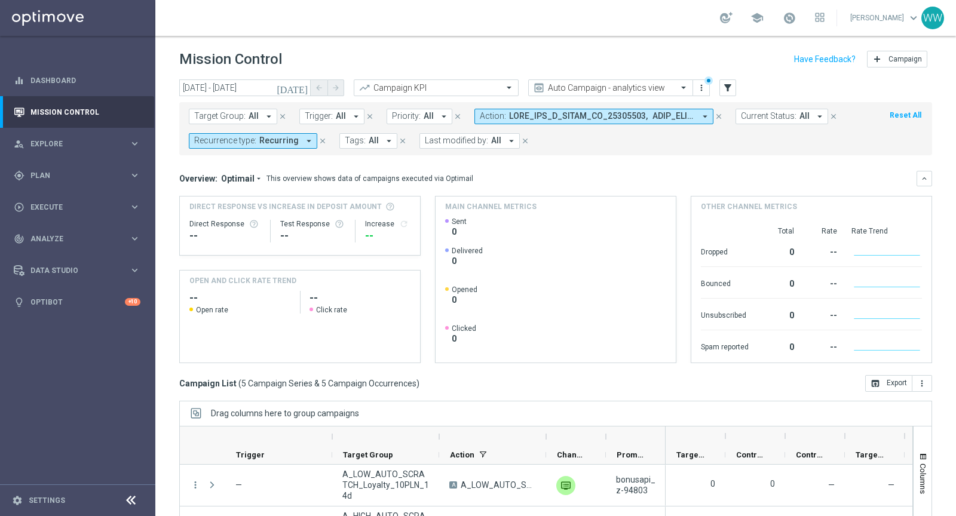
click at [566, 116] on span at bounding box center [602, 116] width 186 height 10
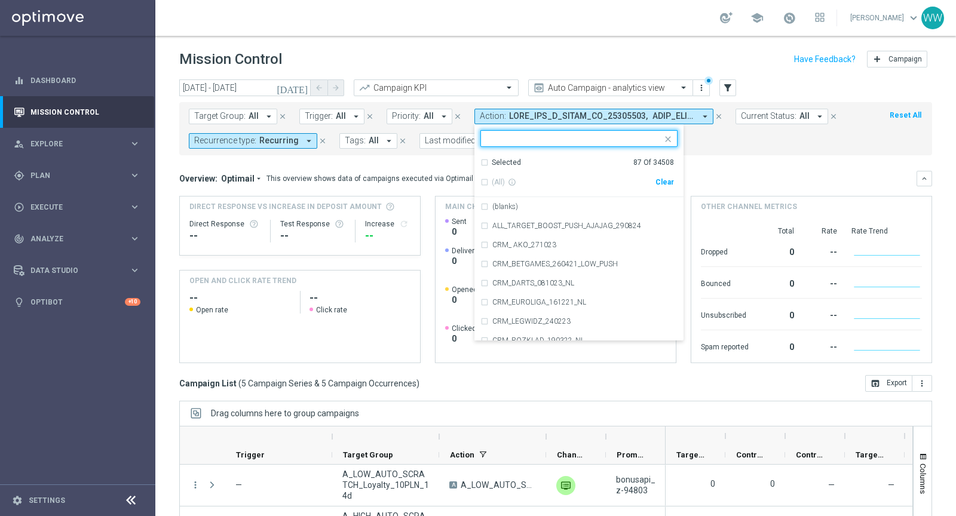
click at [667, 180] on div "Selected 87 Of 34508 (All) info_outline Clear" at bounding box center [578, 175] width 209 height 45
click at [0, 0] on div "Clear" at bounding box center [0, 0] width 0 height 0
click at [544, 134] on input "text" at bounding box center [574, 139] width 175 height 10
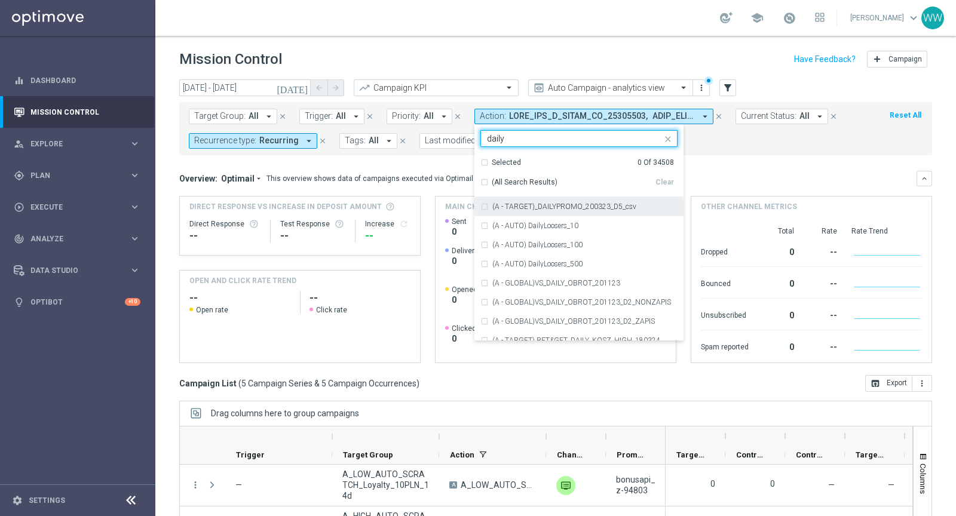
click at [495, 180] on span "(All Search Results)" at bounding box center [525, 182] width 66 height 10
type input "daily"
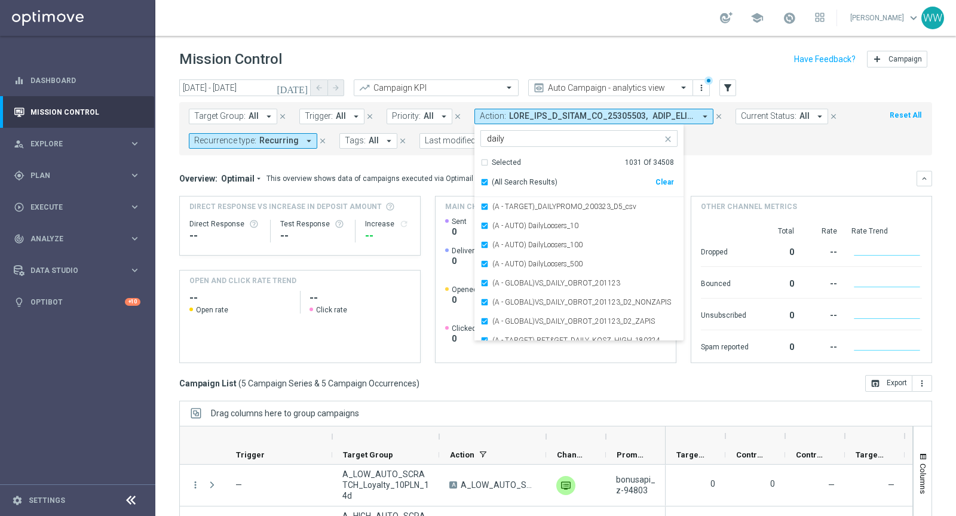
click at [719, 153] on div "Target Group: All arrow_drop_down close Trigger: All arrow_drop_down close Prio…" at bounding box center [555, 128] width 753 height 53
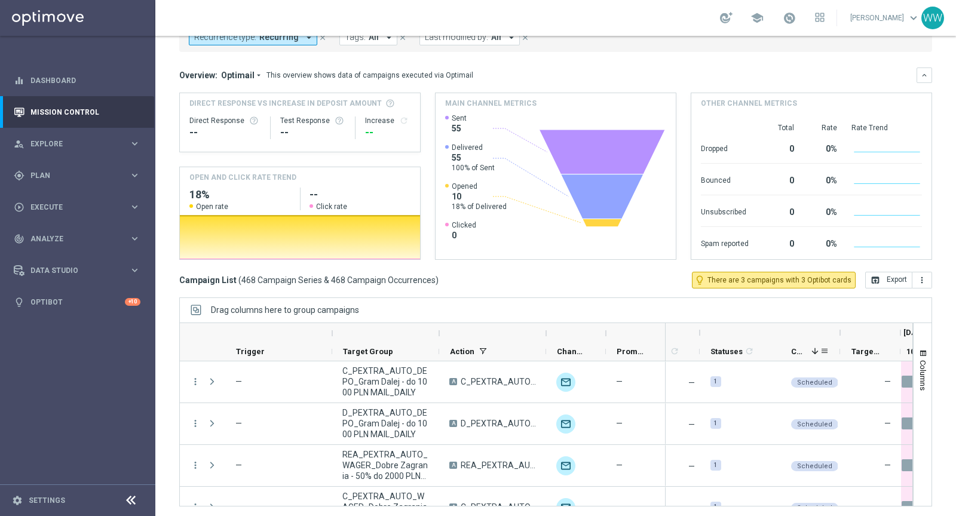
click at [800, 348] on span "Current Status" at bounding box center [799, 351] width 16 height 9
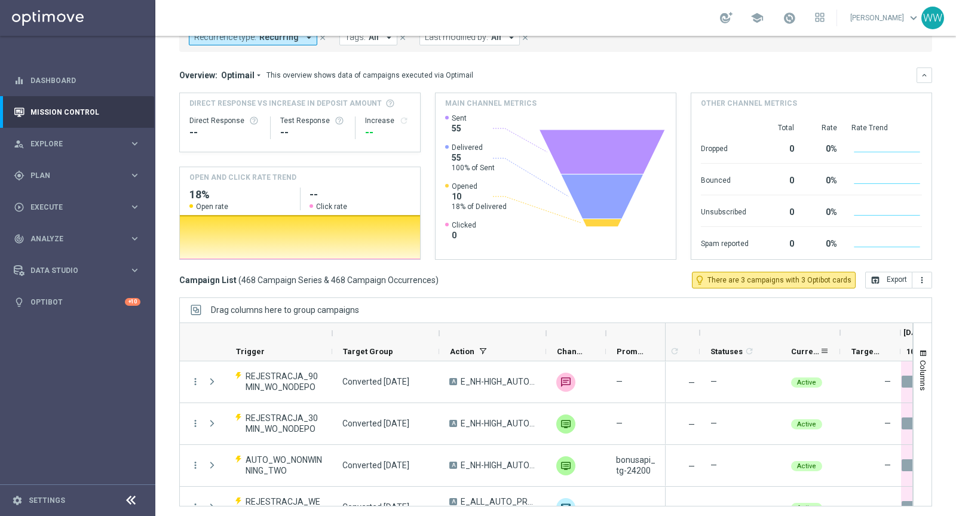
click at [813, 349] on span "Current Status" at bounding box center [805, 351] width 29 height 9
click at [813, 349] on span at bounding box center [815, 352] width 10 height 10
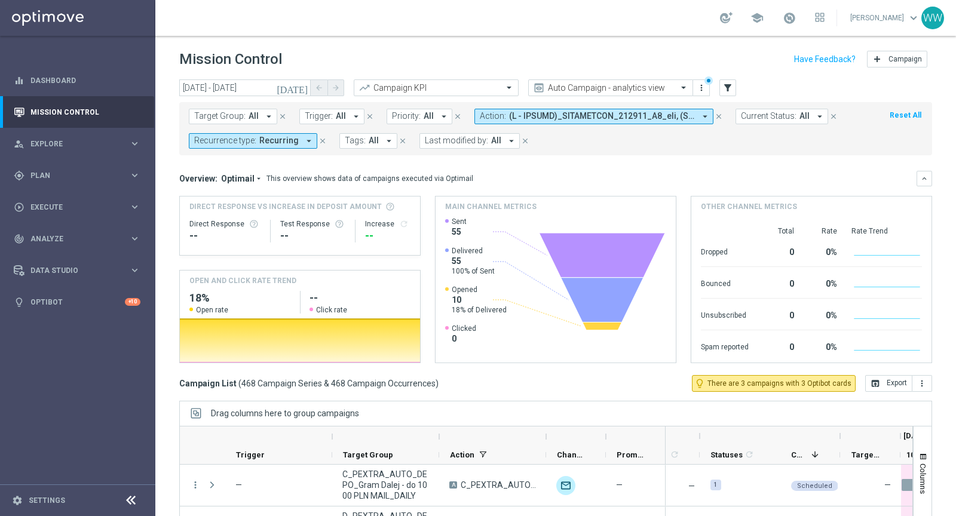
click at [571, 109] on button "Action: arrow_drop_down" at bounding box center [593, 117] width 239 height 16
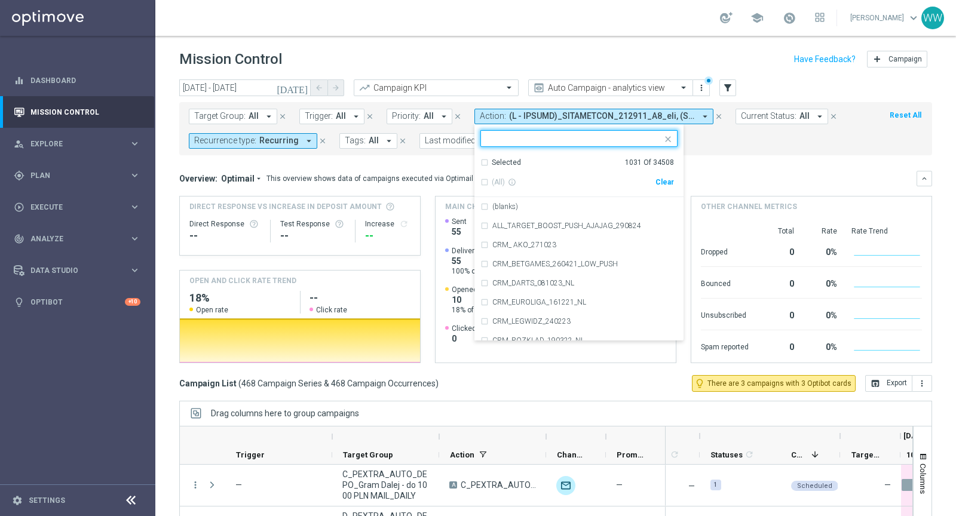
click at [743, 118] on span "Current Status:" at bounding box center [769, 116] width 56 height 10
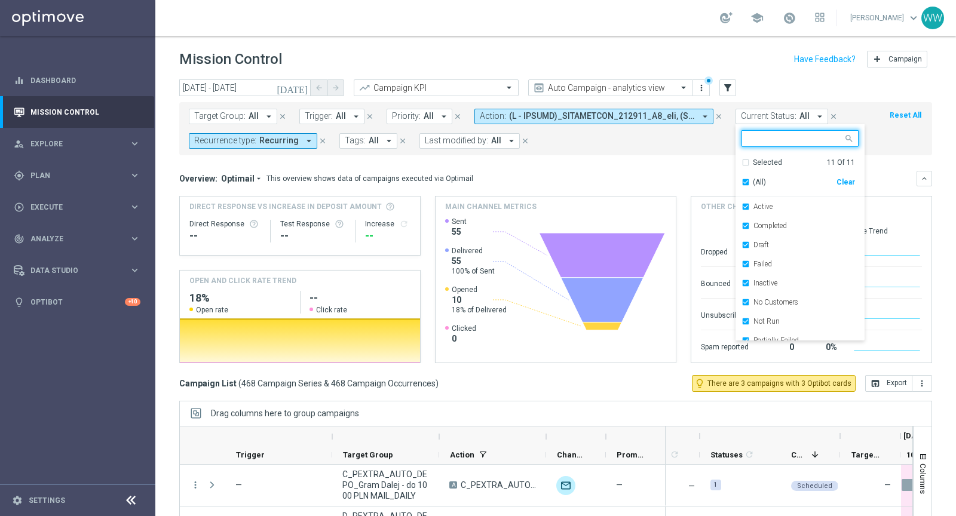
click at [742, 186] on div "(All)" at bounding box center [789, 182] width 95 height 10
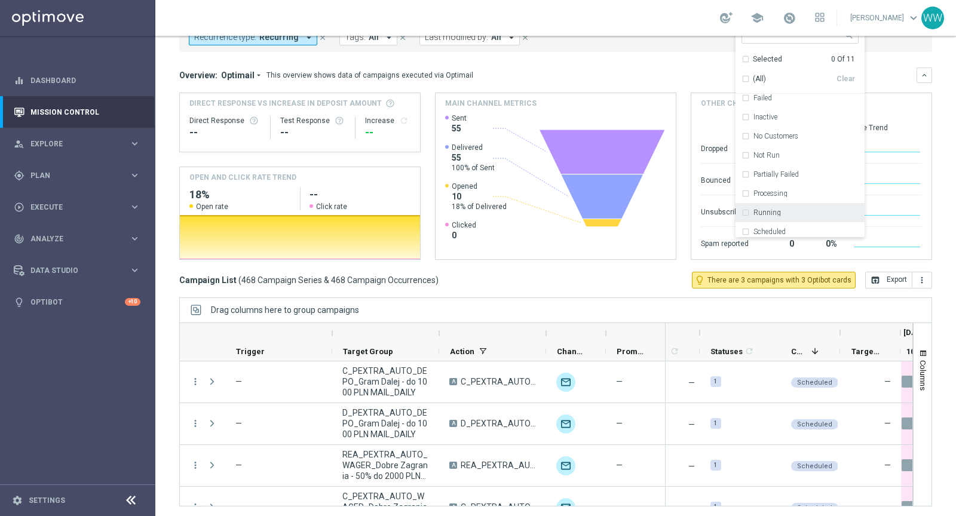
scroll to position [67, 0]
click at [748, 203] on div "Running" at bounding box center [800, 208] width 117 height 19
click at [645, 281] on div "Campaign List ( 468 Campaign Series & 468 Campaign Occurrences ) lightbulb_outl…" at bounding box center [555, 280] width 753 height 17
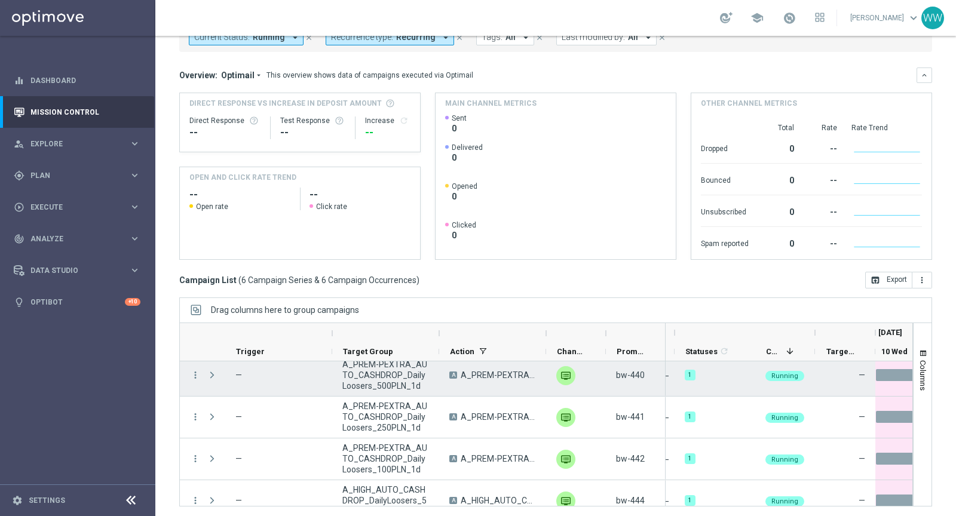
scroll to position [0, 0]
